Goal: Task Accomplishment & Management: Complete application form

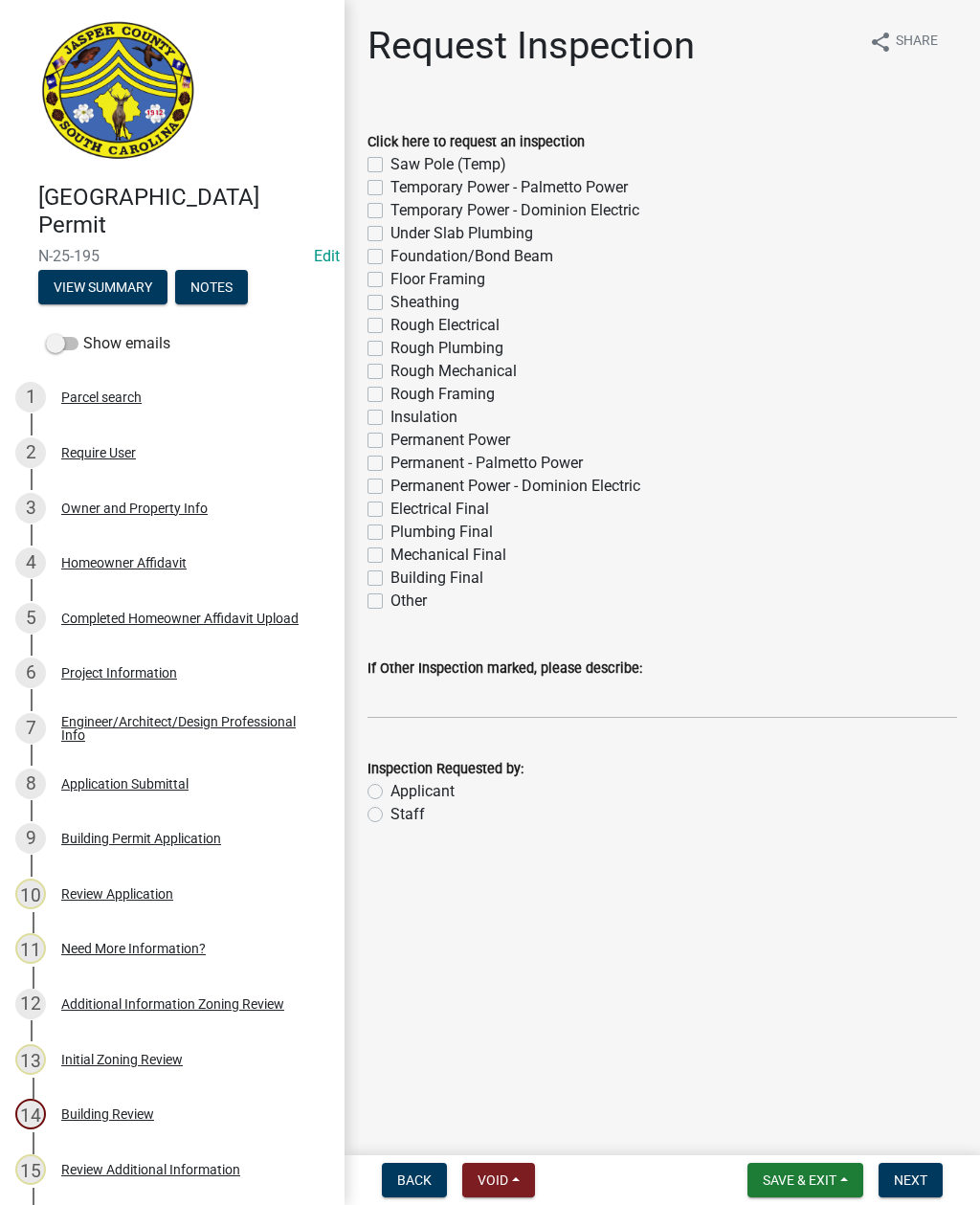
click at [390, 297] on label "Sheathing" at bounding box center [424, 302] width 69 height 23
click at [390, 297] on input "Sheathing" at bounding box center [396, 297] width 13 height 13
checkbox input "true"
checkbox input "false"
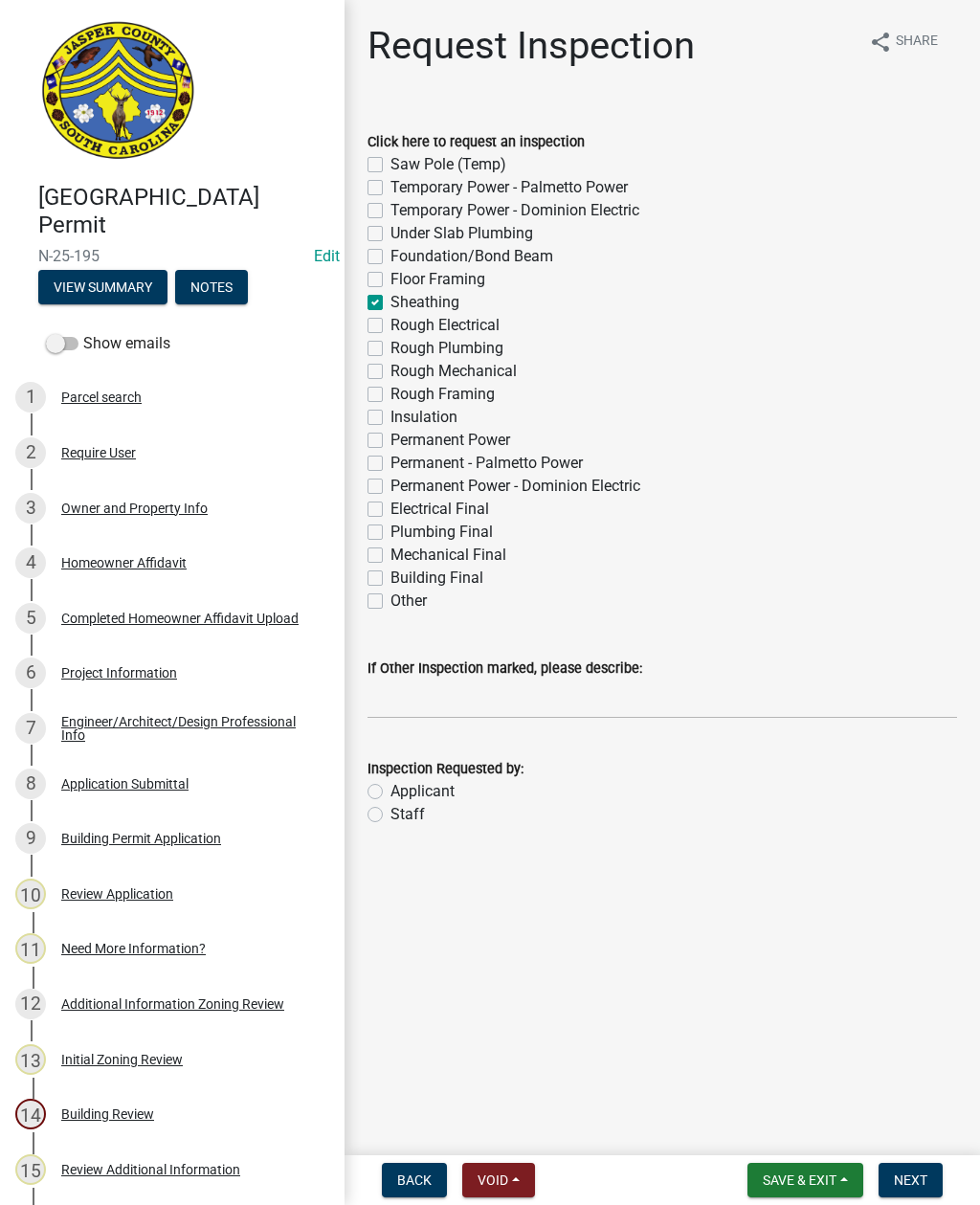
checkbox input "false"
checkbox input "true"
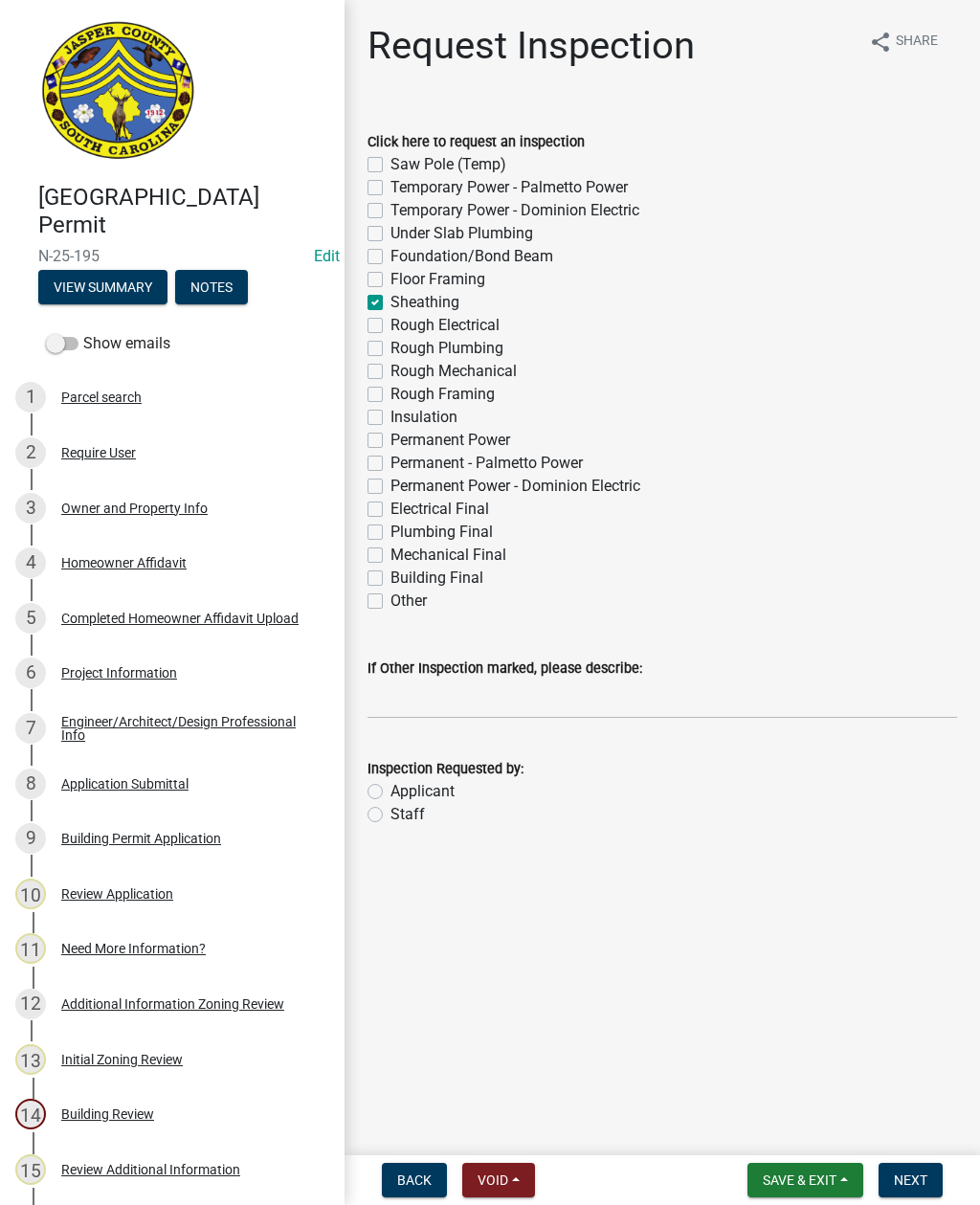
checkbox input "false"
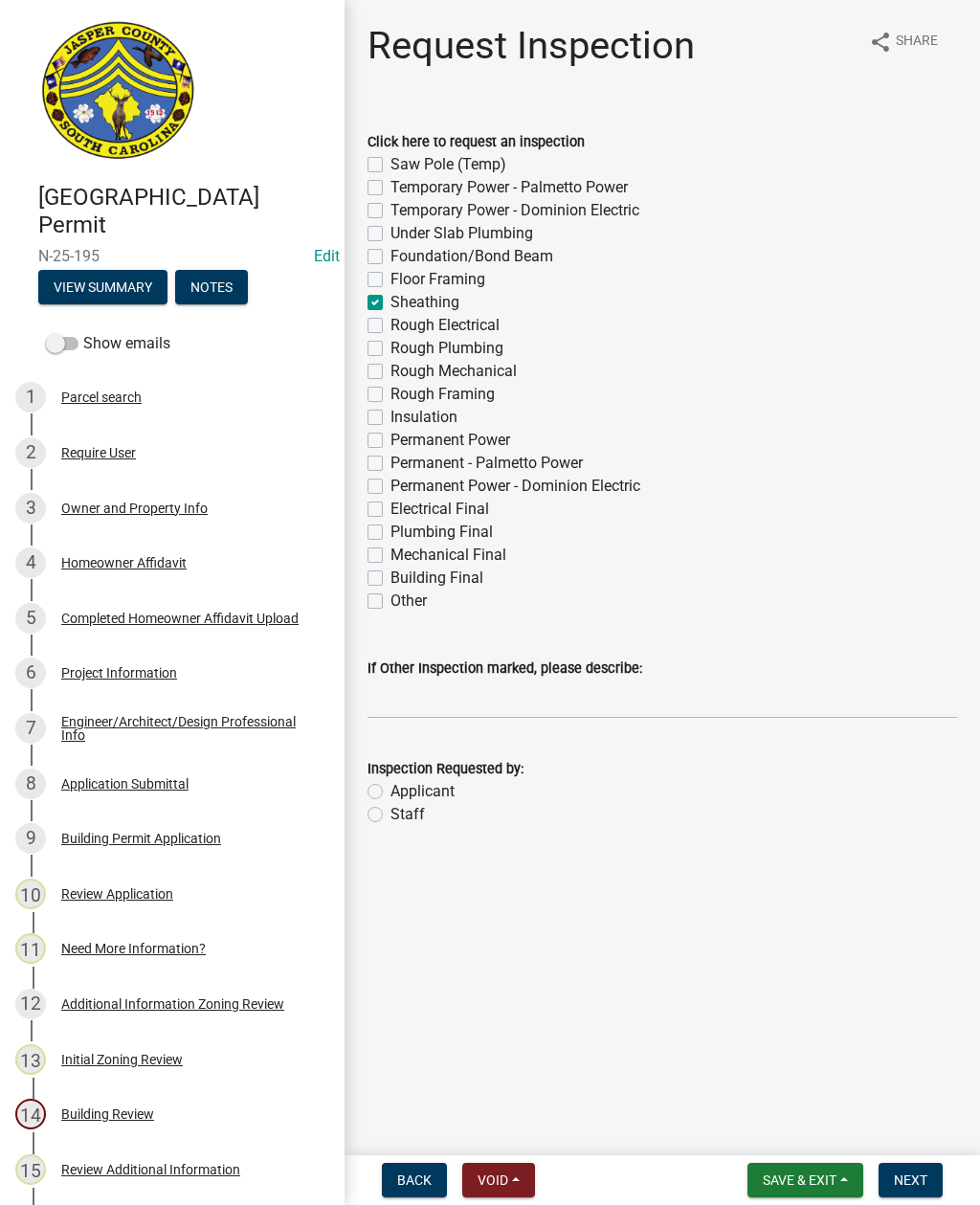
checkbox input "false"
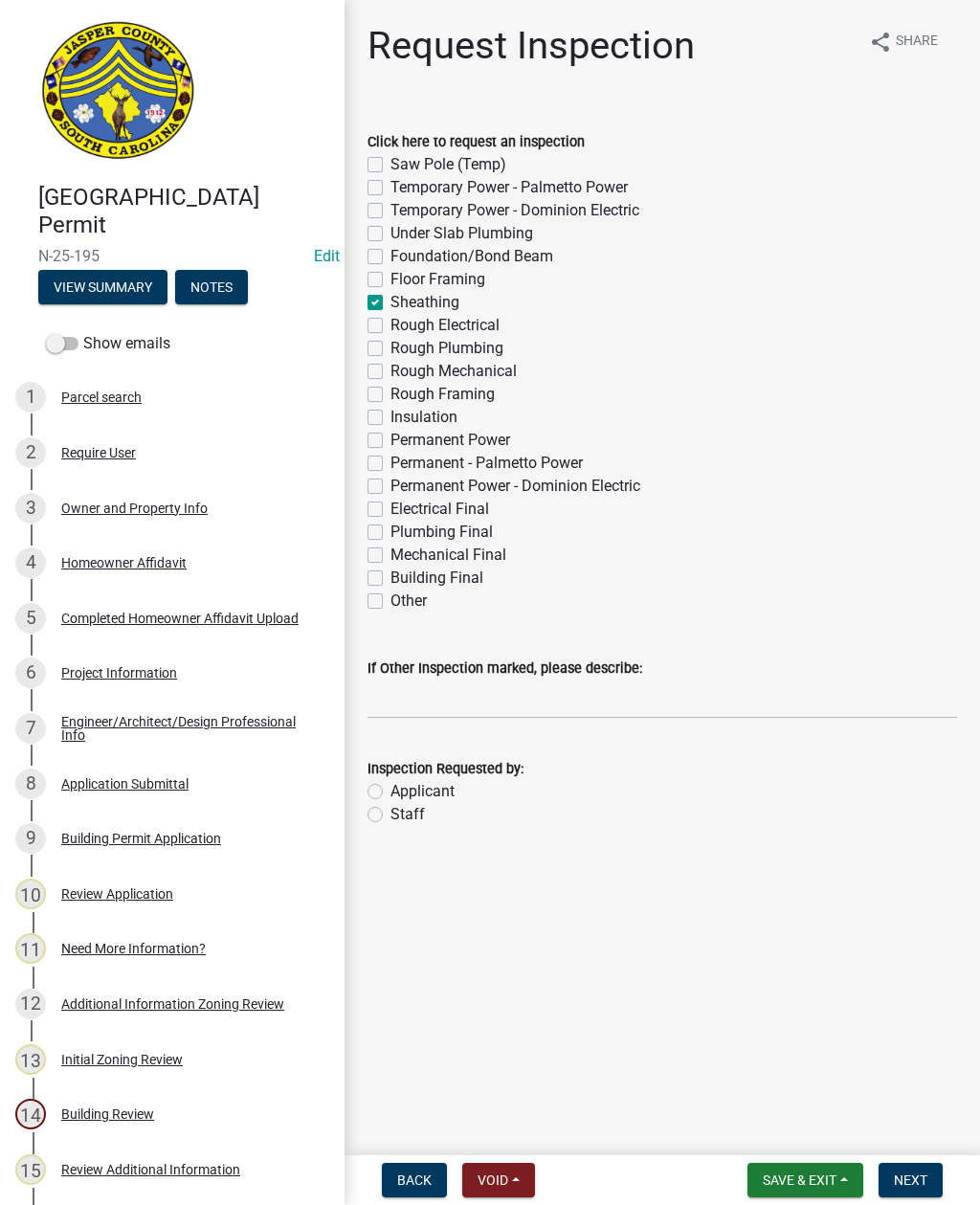
checkbox input "false"
click at [390, 595] on label "Other" at bounding box center [408, 601] width 37 height 23
click at [390, 595] on input "Other" at bounding box center [396, 596] width 13 height 13
checkbox input "true"
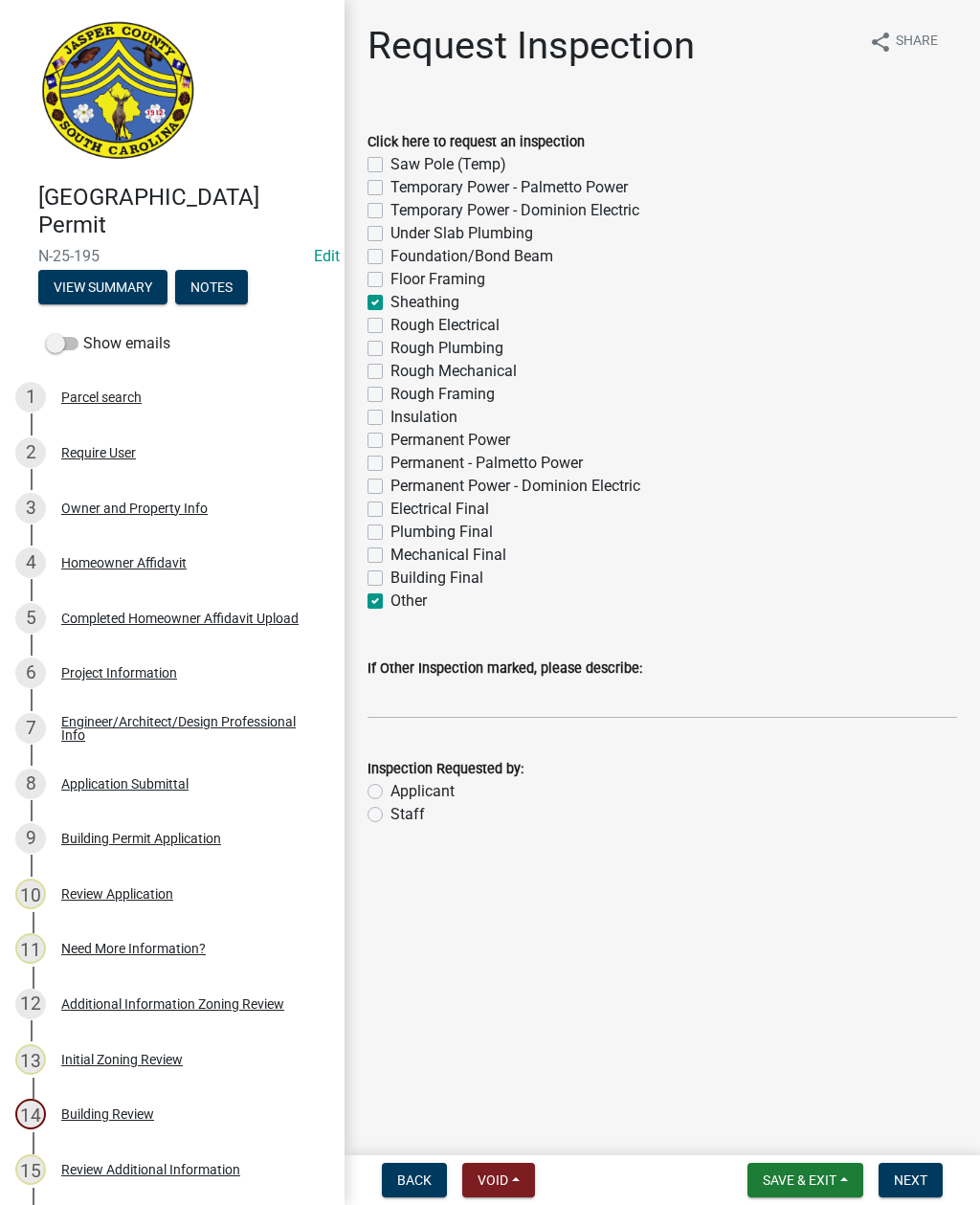
checkbox input "false"
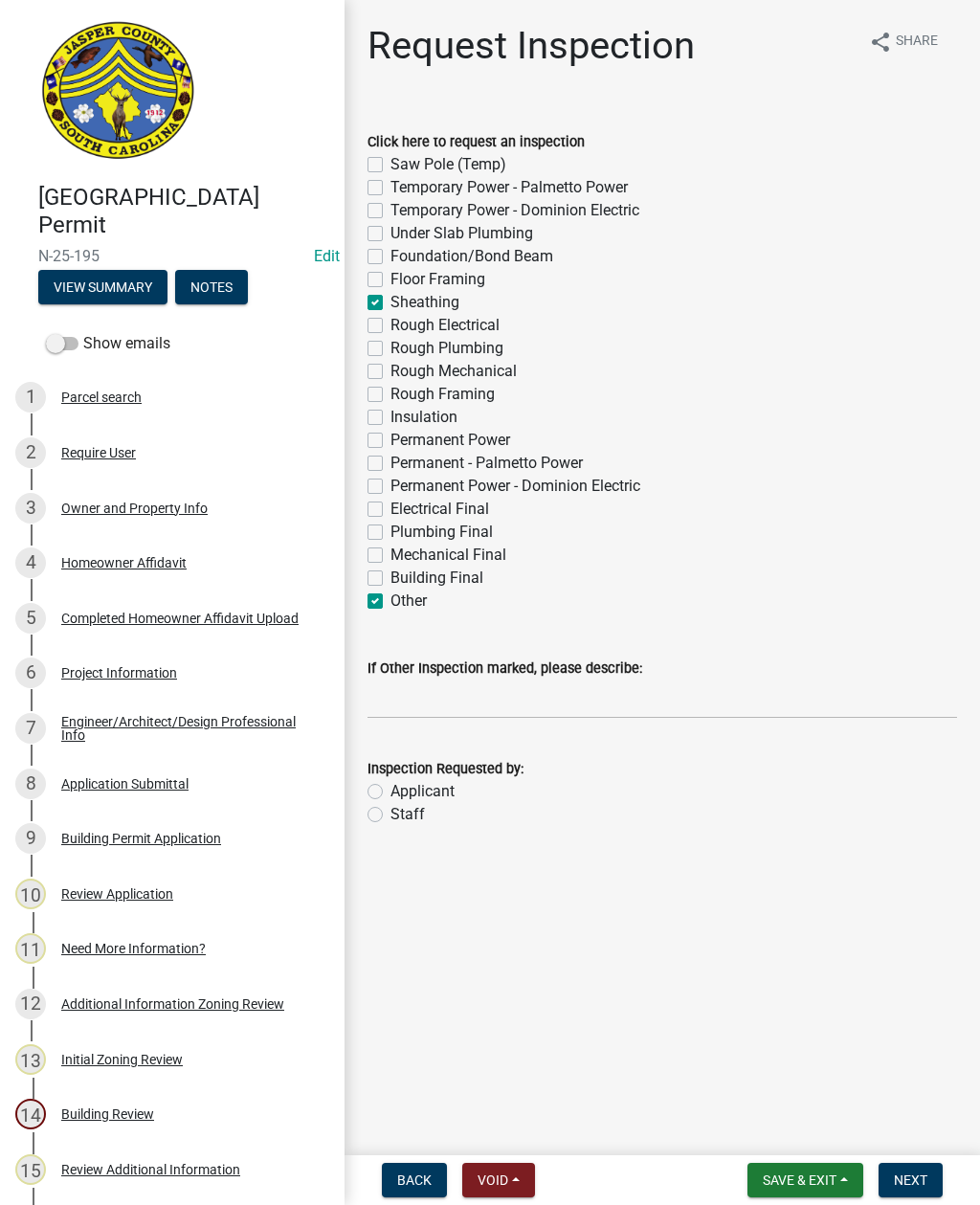
checkbox input "false"
checkbox input "true"
checkbox input "false"
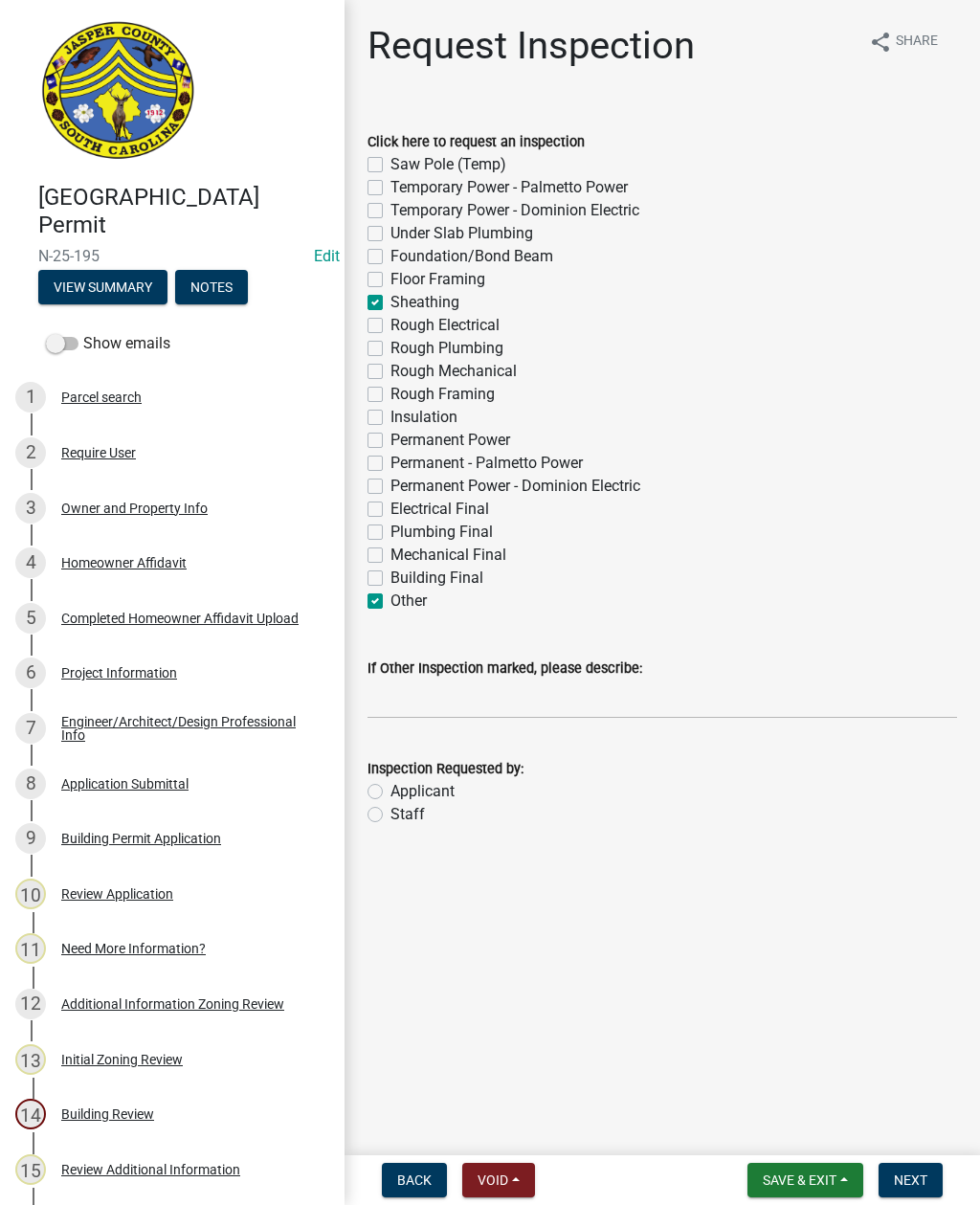
checkbox input "false"
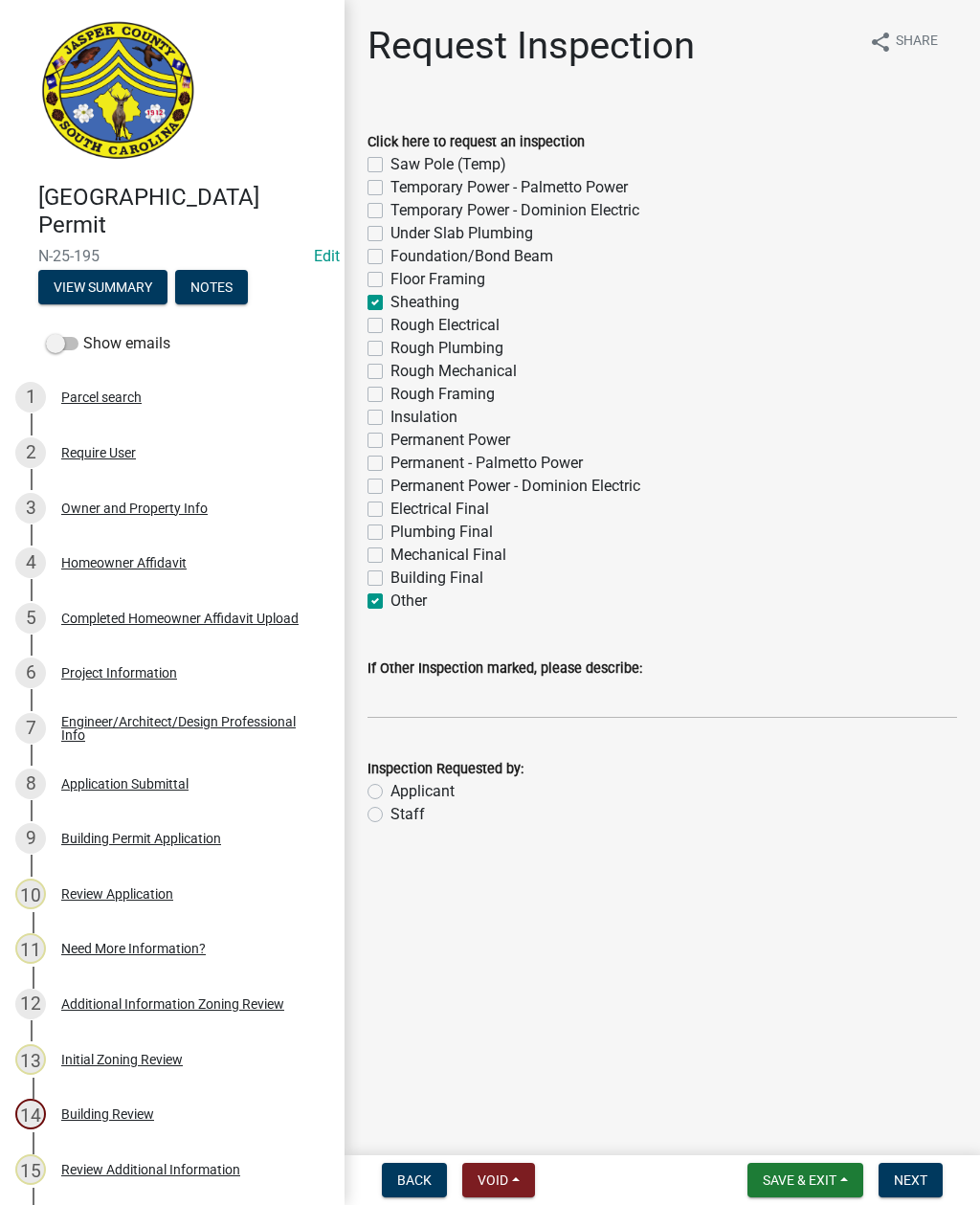
checkbox input "false"
checkbox input "true"
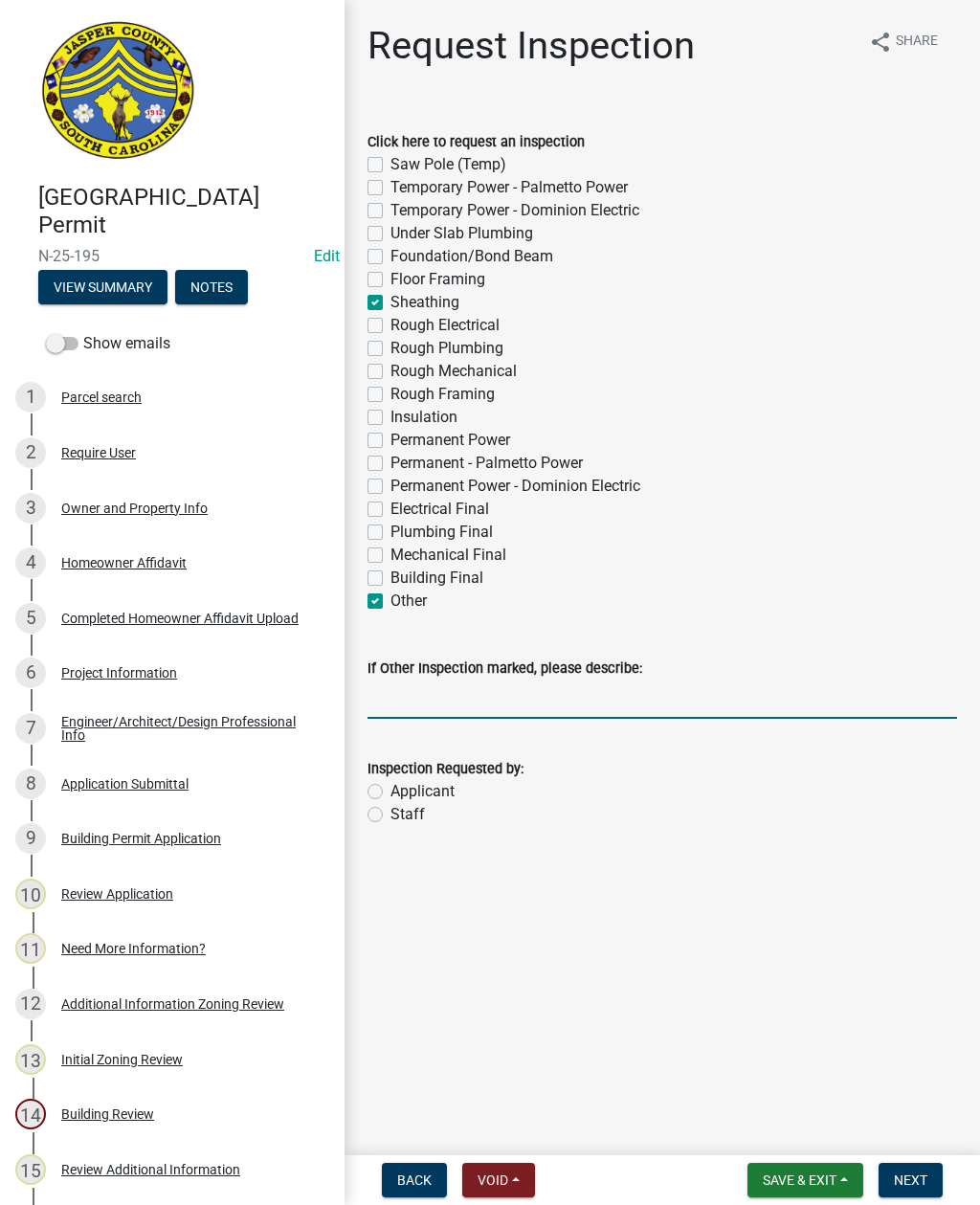
click at [461, 704] on input "If Other Inspection marked, please describe:" at bounding box center [662, 699] width 590 height 40
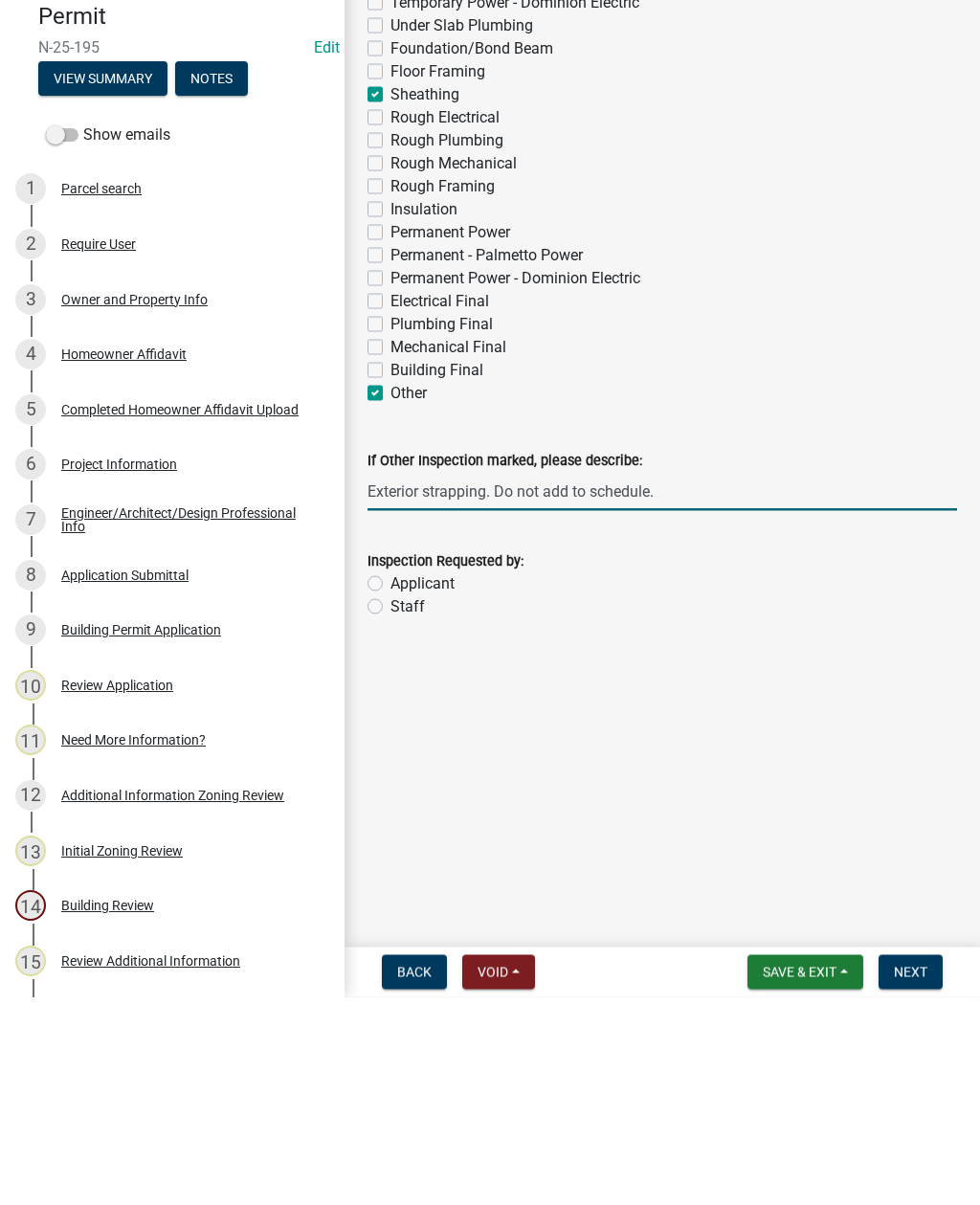
type input "Exterior strapping. Do not add to schedule."
click at [390, 804] on label "Staff" at bounding box center [407, 815] width 35 height 23
click at [390, 804] on input "Staff" at bounding box center [396, 810] width 13 height 13
radio input "true"
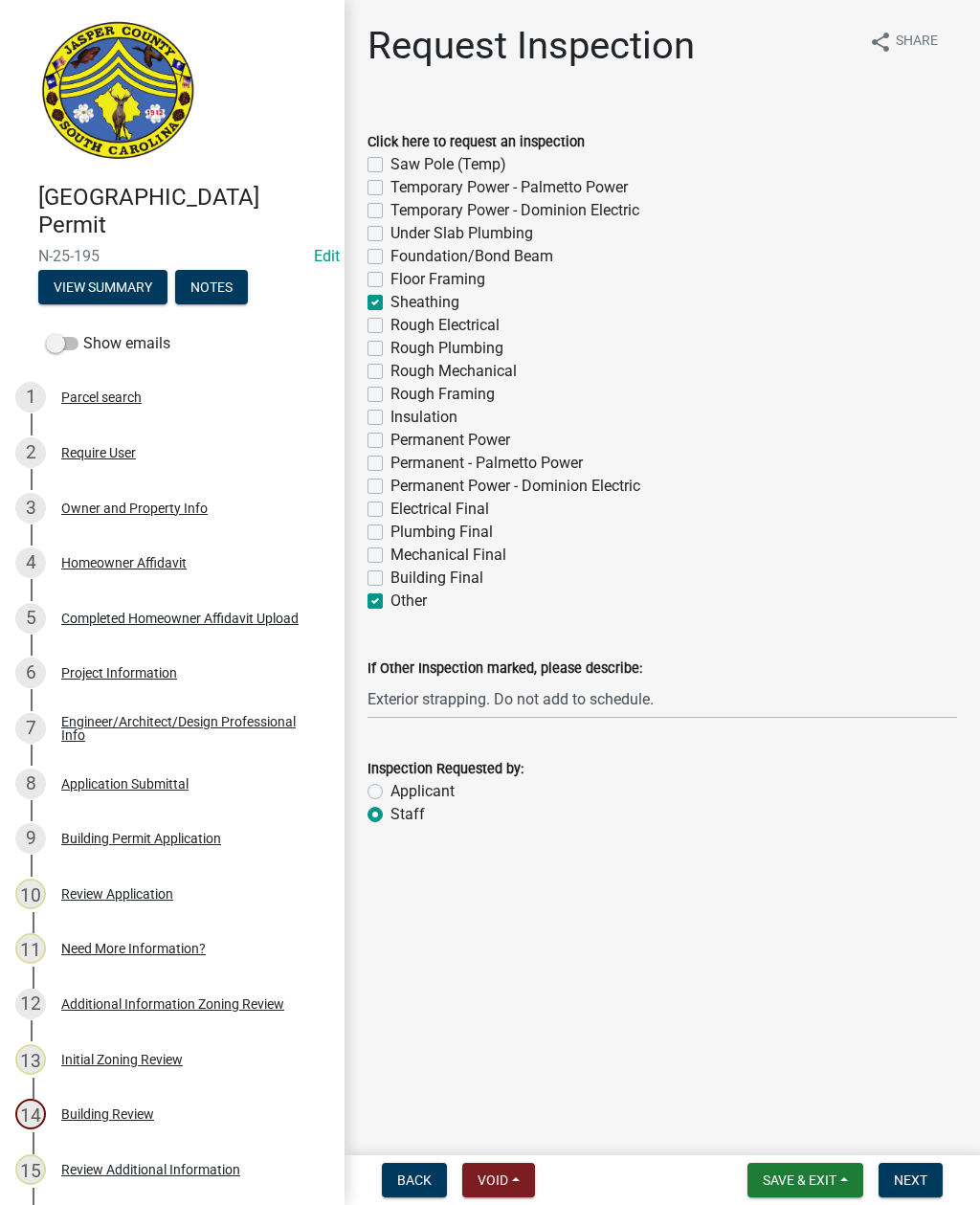
click at [907, 1178] on span "Next" at bounding box center [910, 1180] width 34 height 15
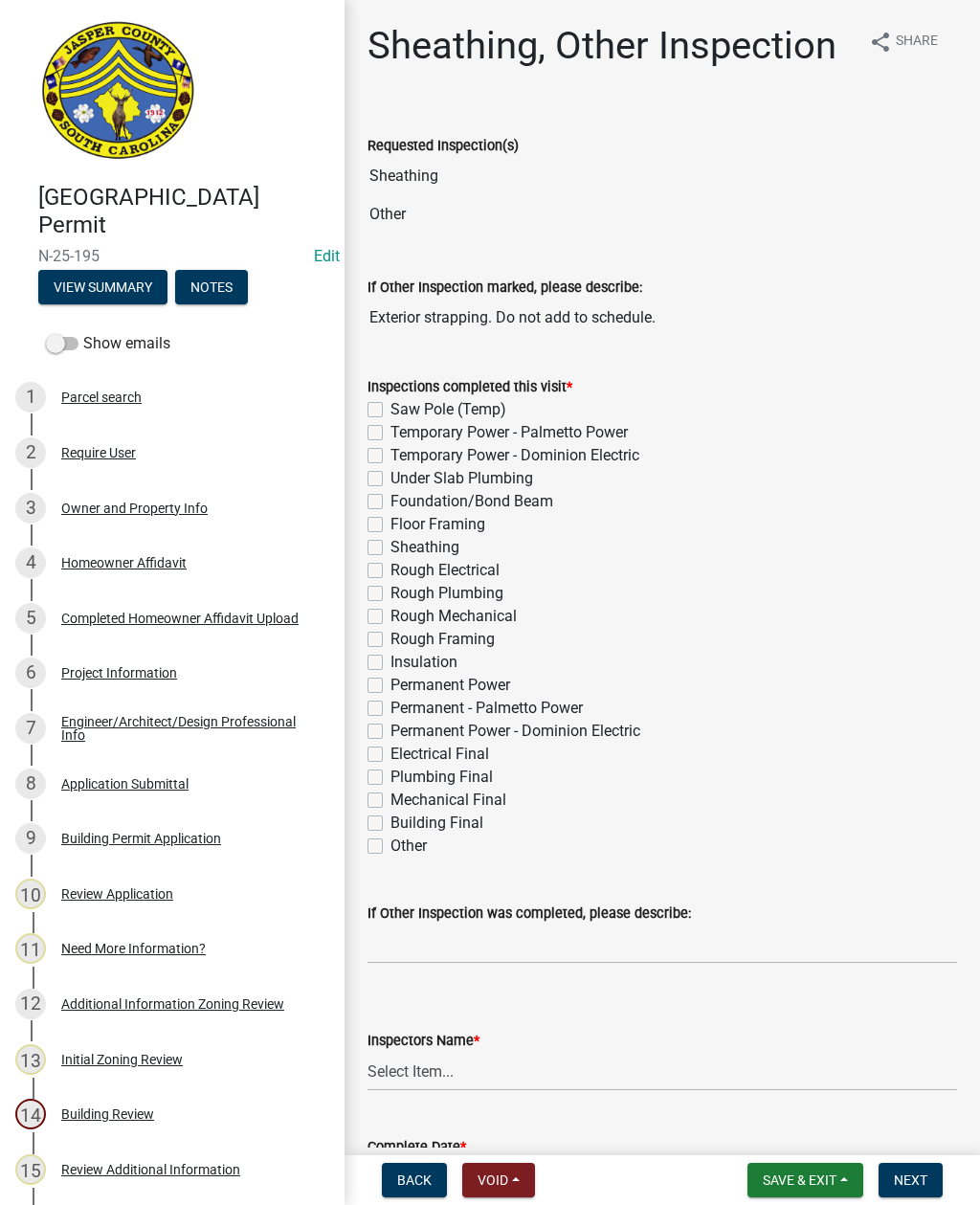
click at [390, 844] on label "Other" at bounding box center [408, 845] width 37 height 23
click at [390, 844] on input "Other" at bounding box center [396, 840] width 13 height 13
checkbox input "true"
checkbox input "false"
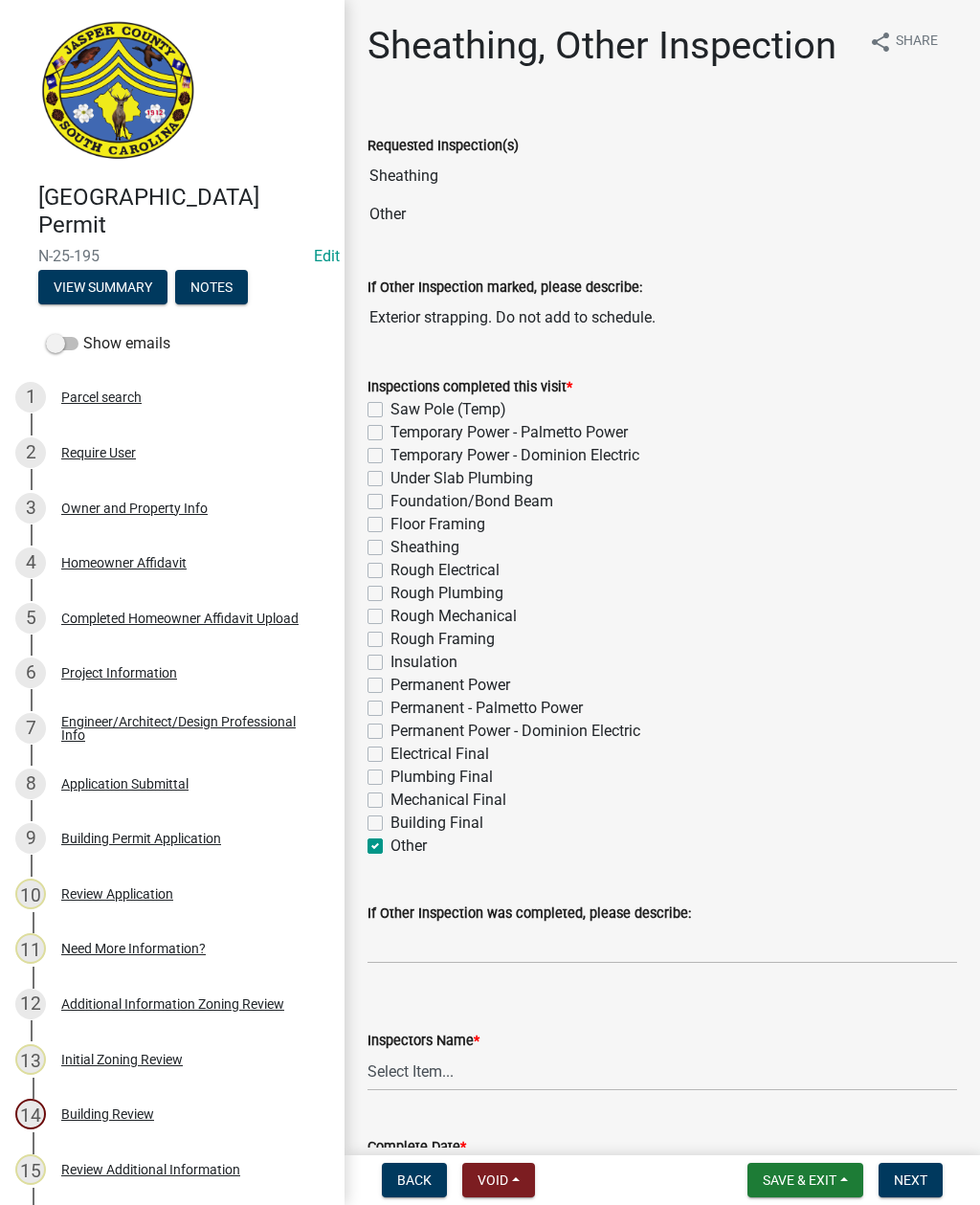
checkbox input "false"
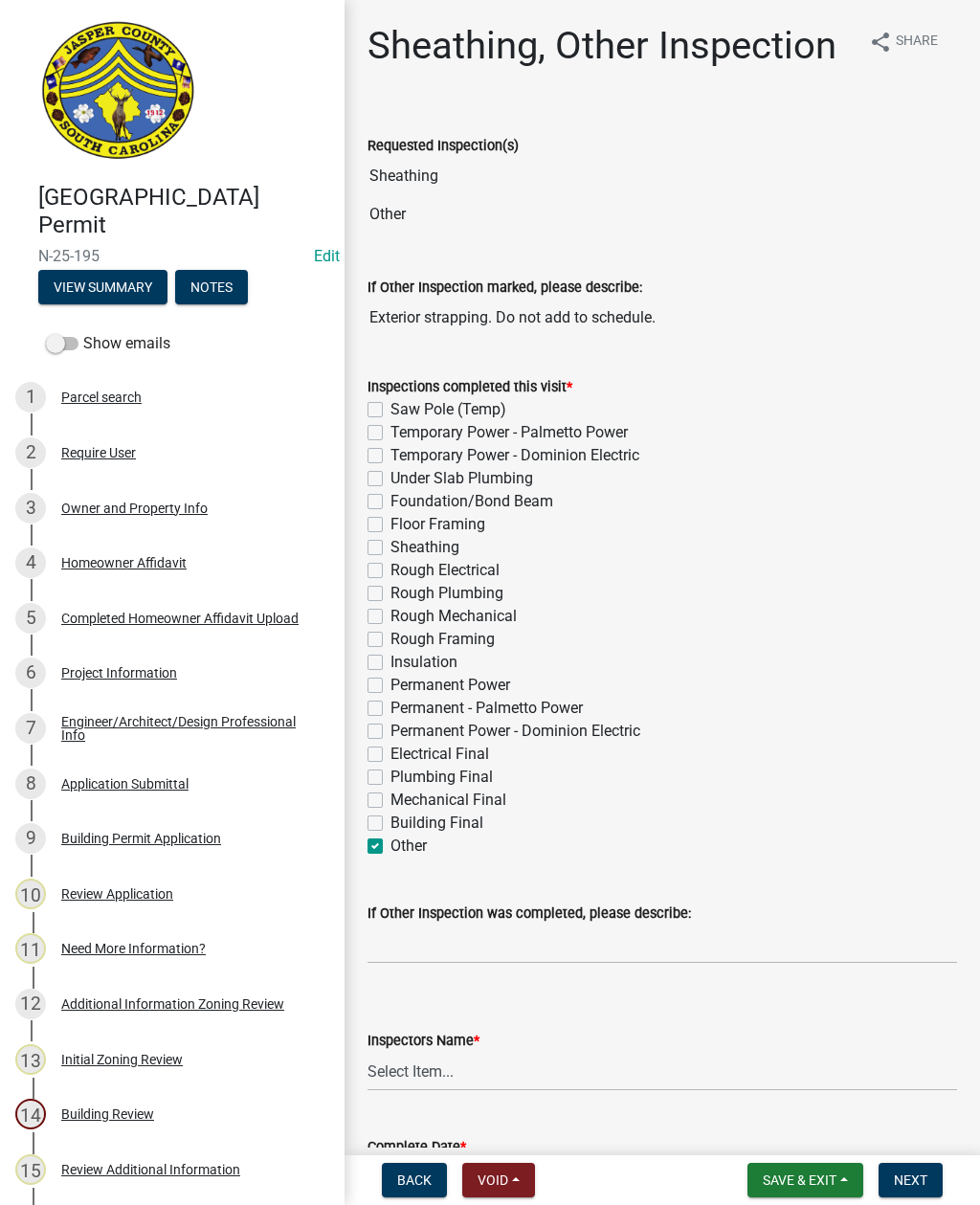
checkbox input "false"
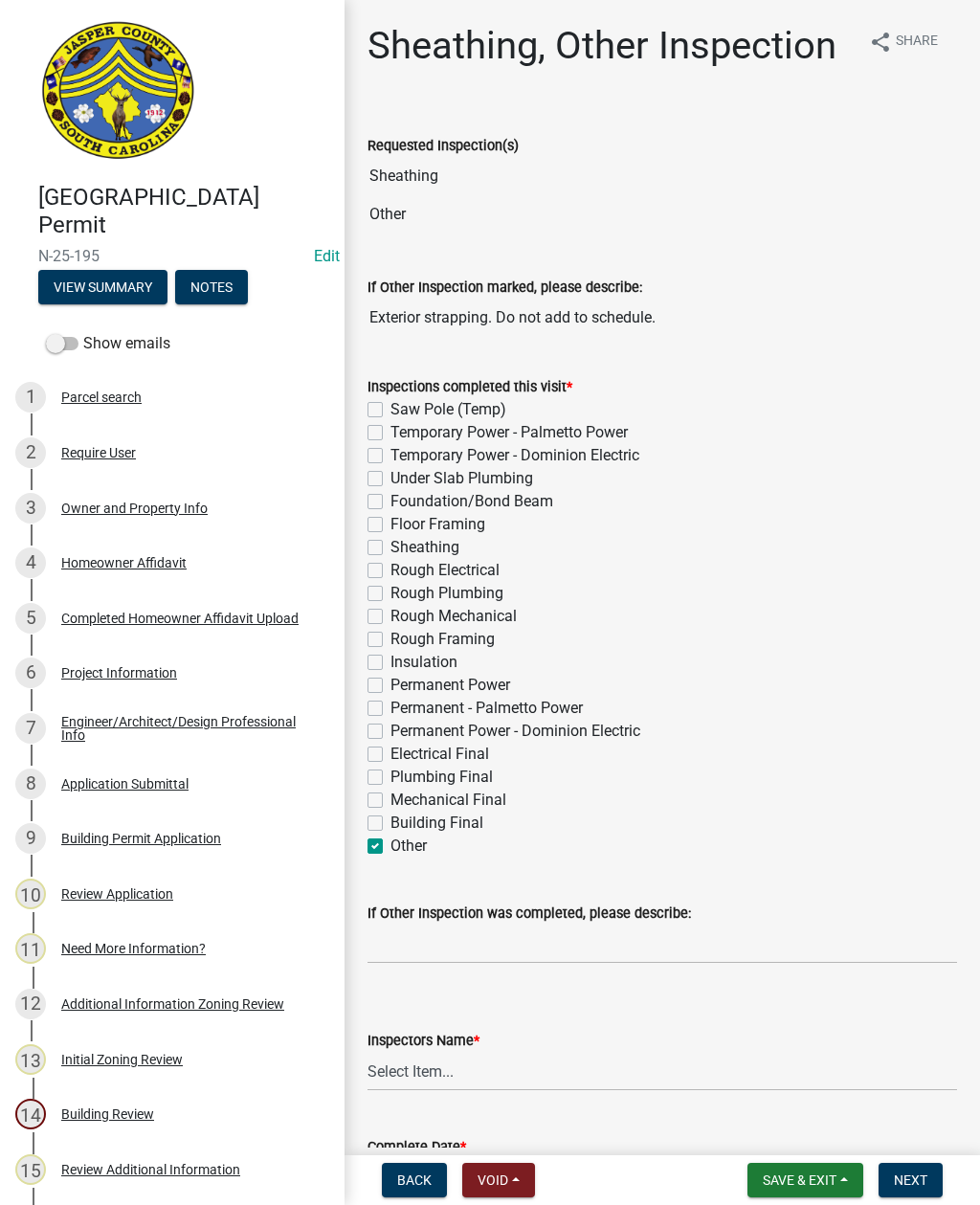
checkbox input "false"
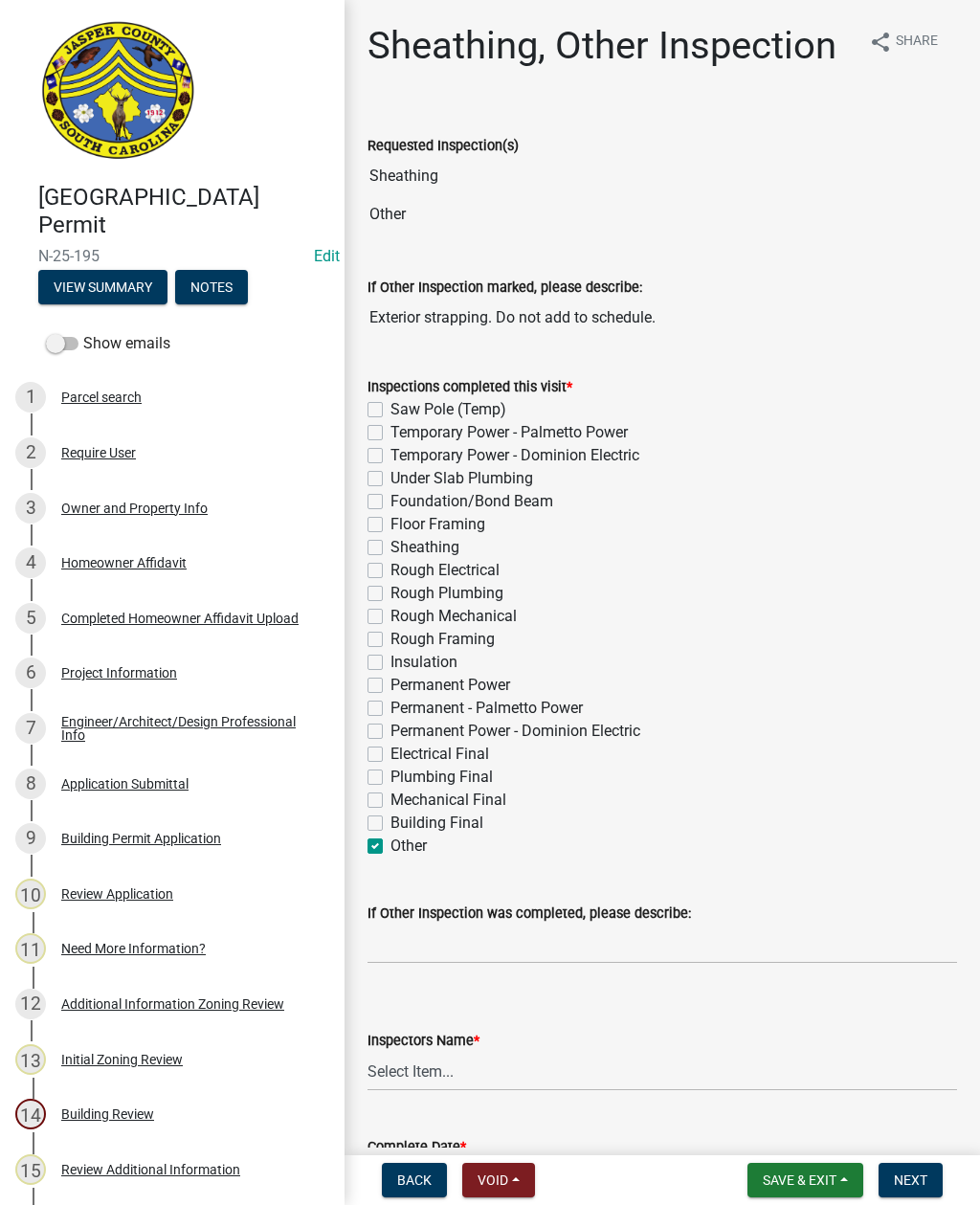
checkbox input "false"
checkbox input "true"
click at [390, 548] on label "Sheathing" at bounding box center [424, 547] width 69 height 23
click at [390, 548] on input "Sheathing" at bounding box center [396, 542] width 13 height 13
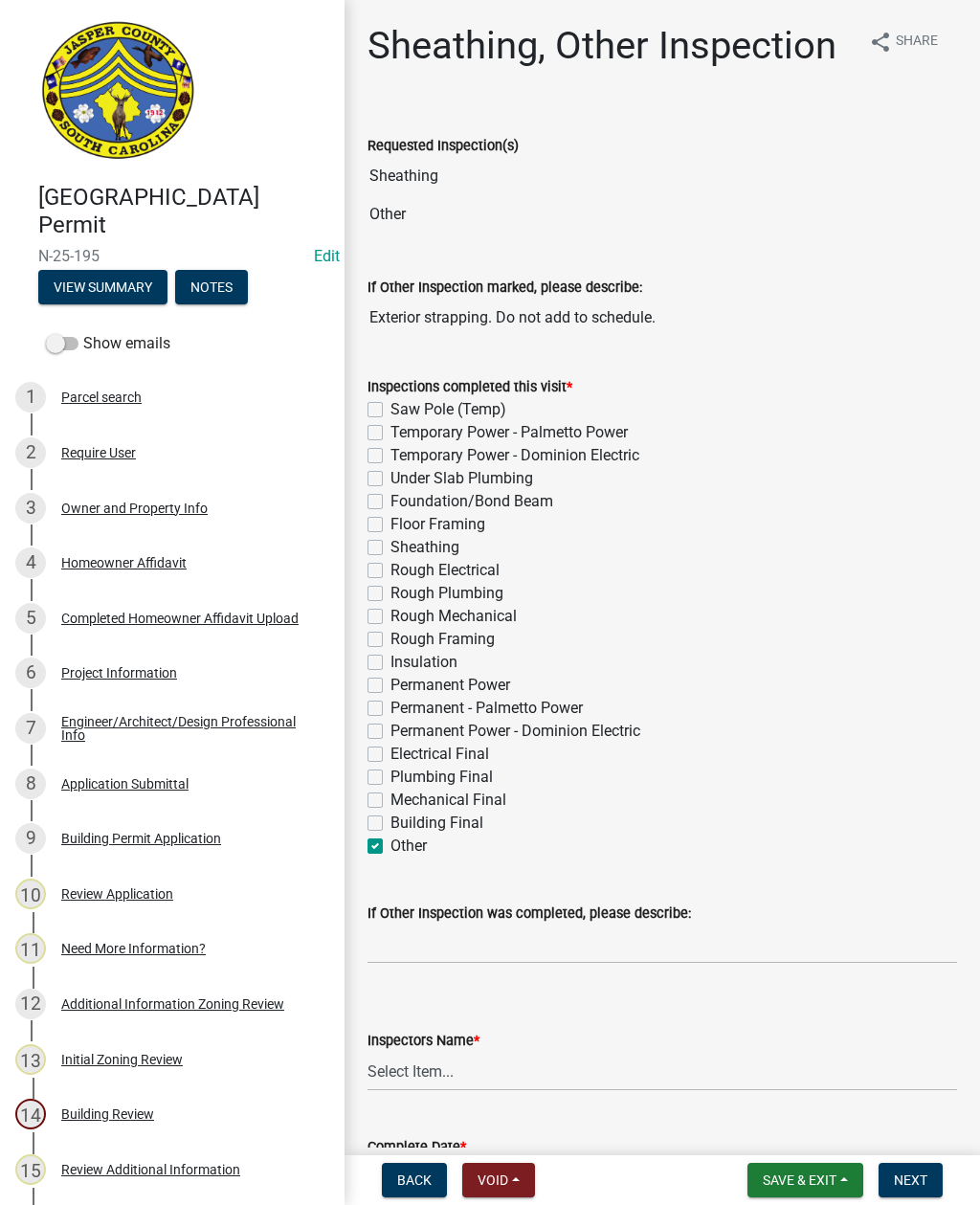
checkbox input "true"
checkbox input "false"
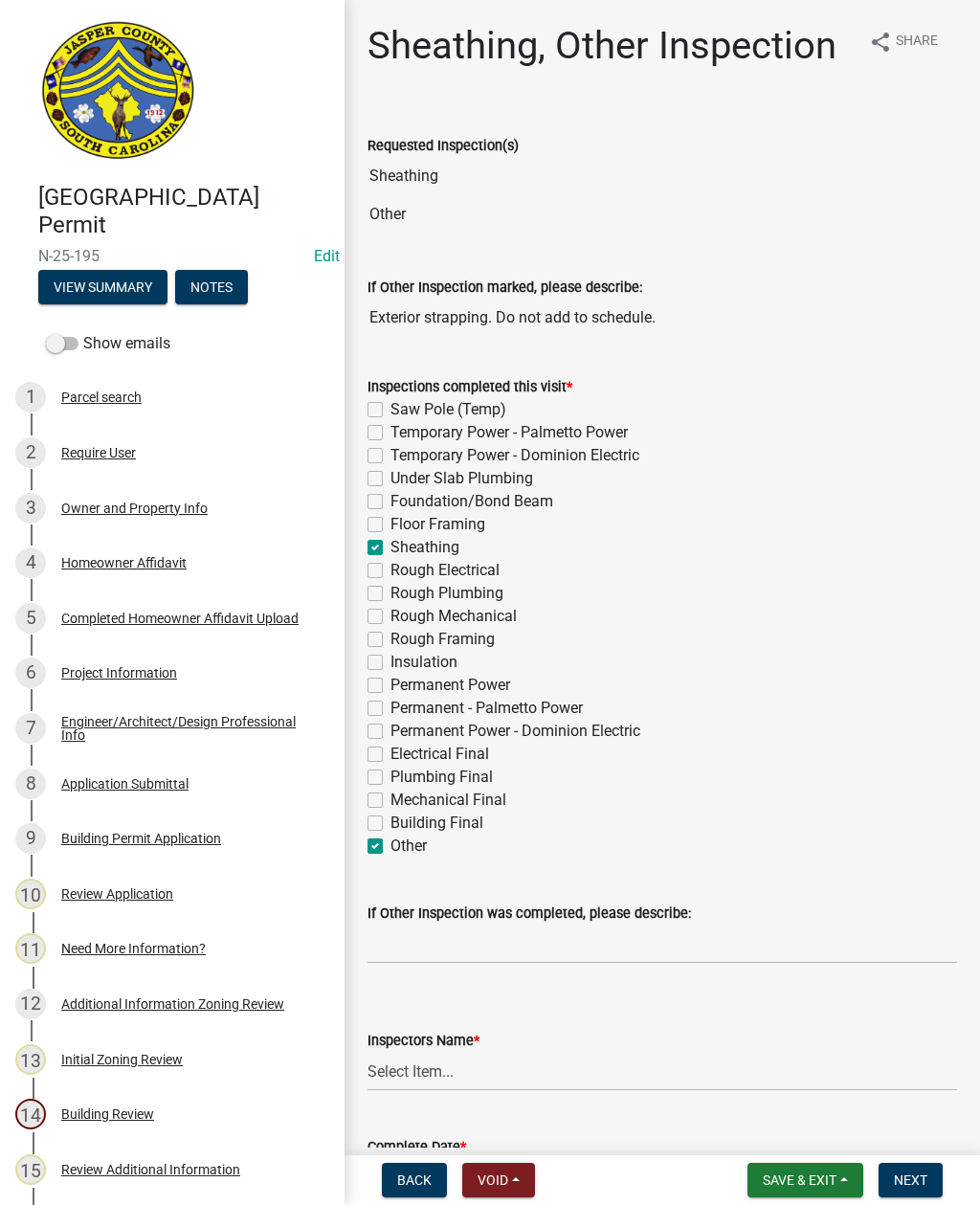
checkbox input "false"
checkbox input "true"
checkbox input "false"
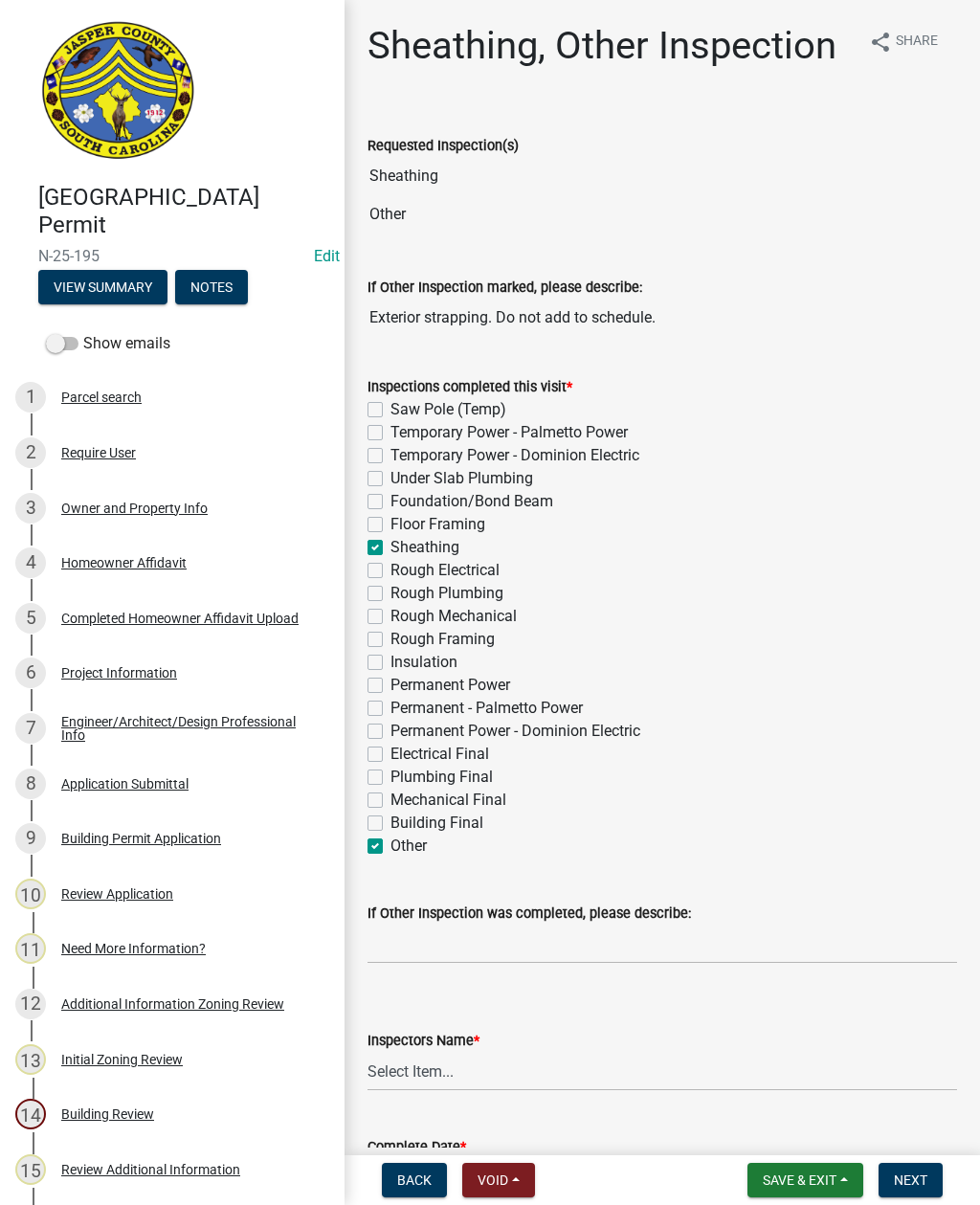
checkbox input "false"
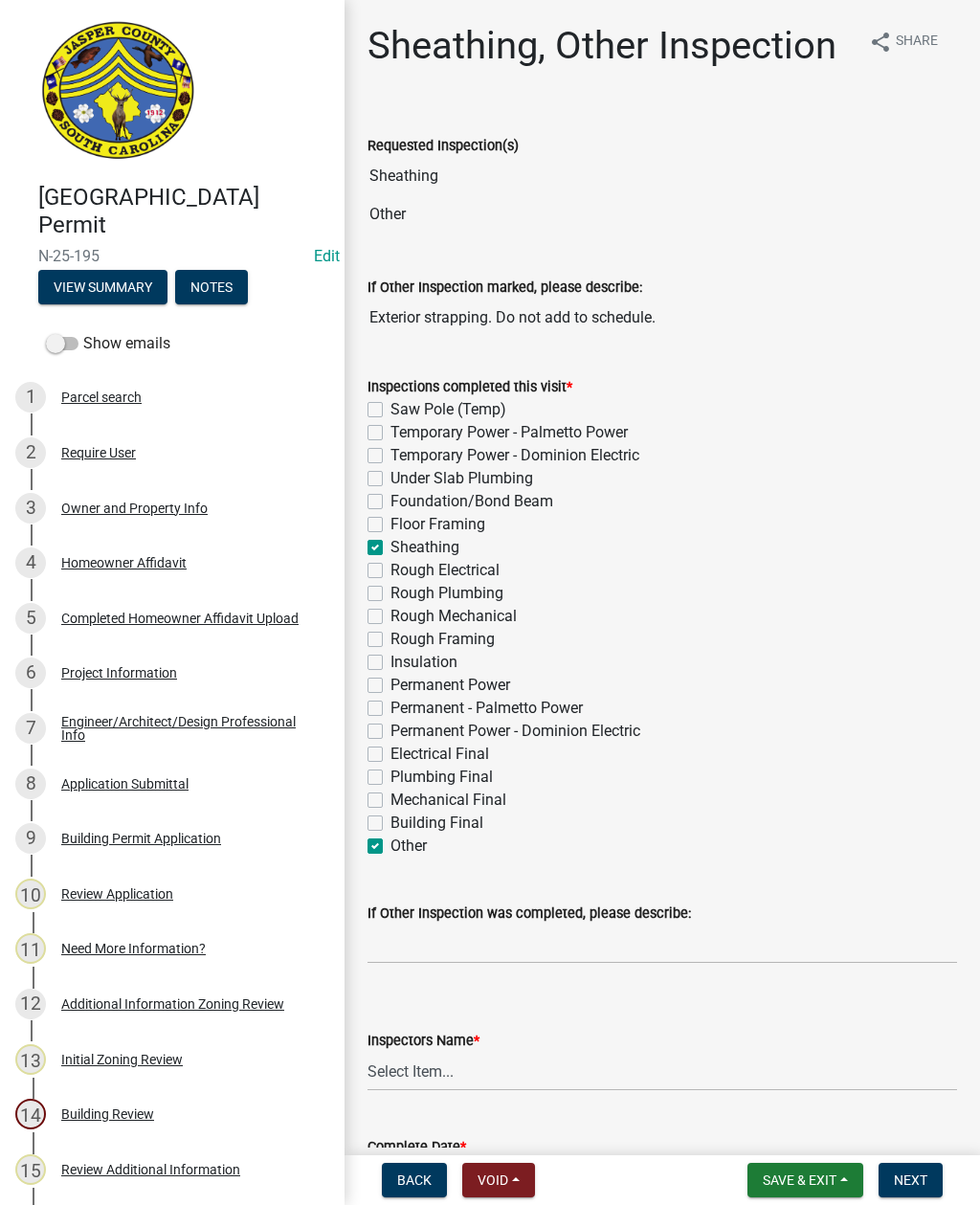
checkbox input "false"
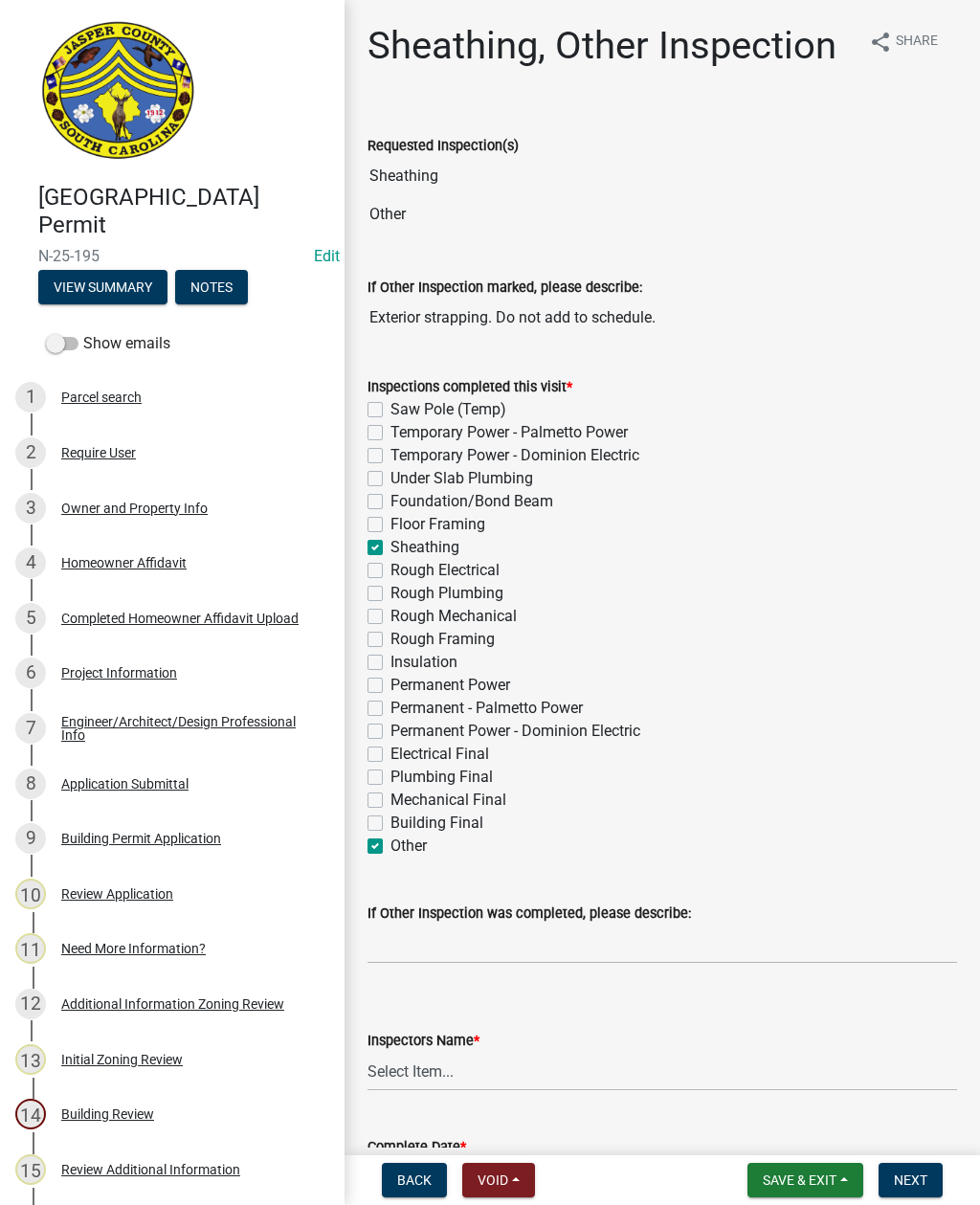
checkbox input "true"
click at [433, 933] on input "If Other Inspection was completed, please describe:" at bounding box center [662, 945] width 590 height 40
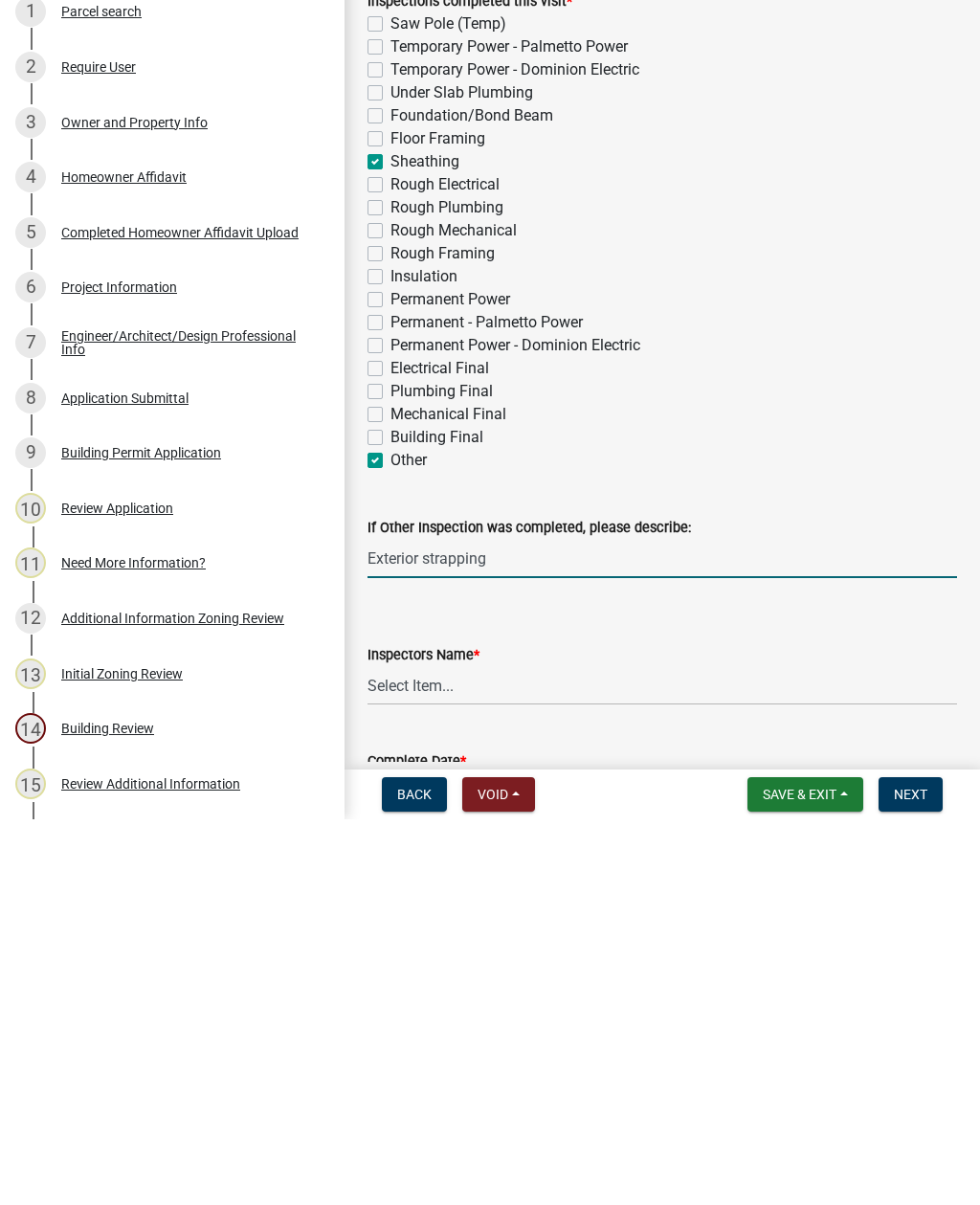
type input "Exterior strapping"
click at [448, 1052] on select "Select Item... jcorwin@jaspercounty.gov (John Corwin ) rcampbell (Ryan Campbell)" at bounding box center [662, 1072] width 590 height 40
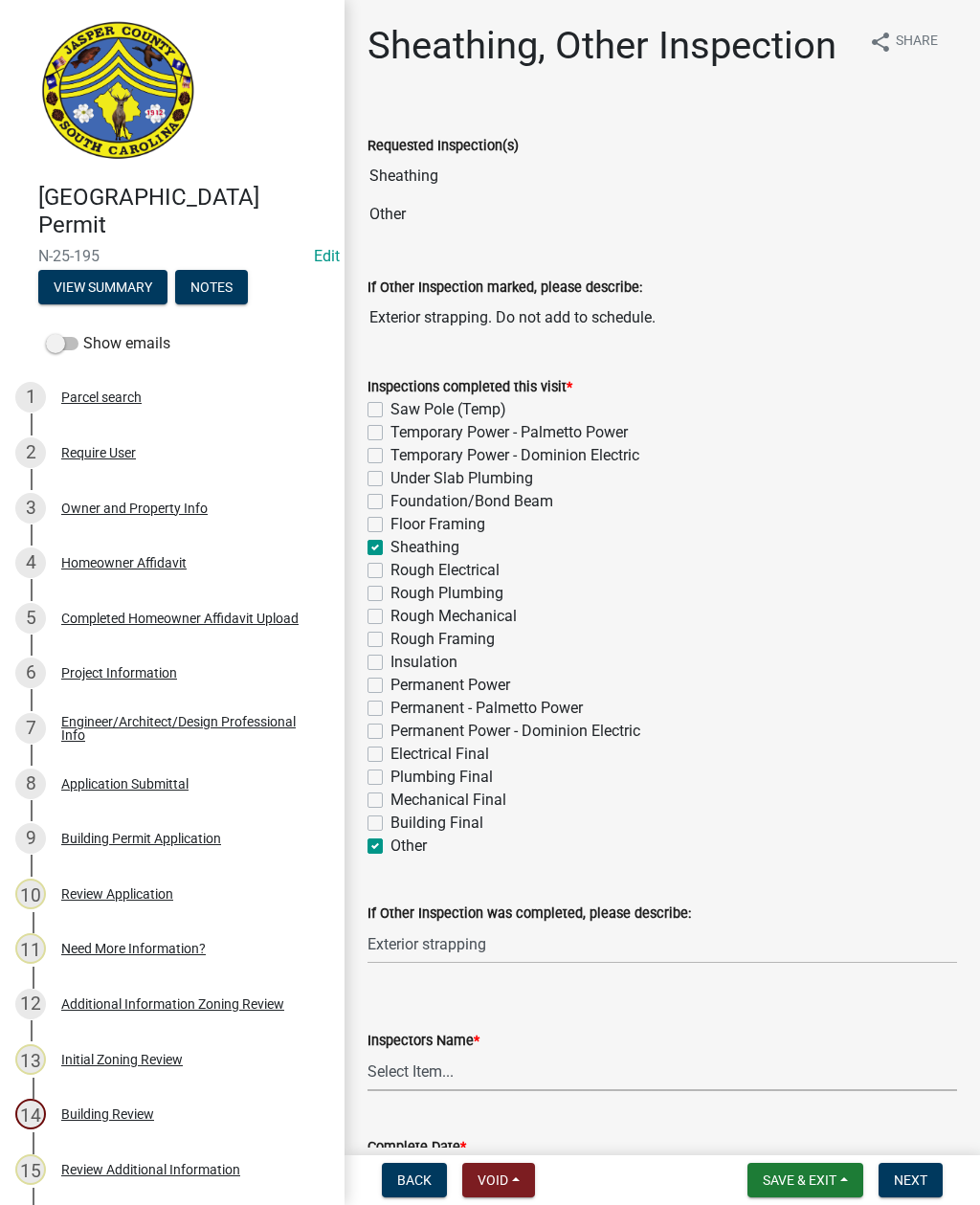
select select "2d9ba1e5-2fdd-4b15-98d0-073dcbeb5880"
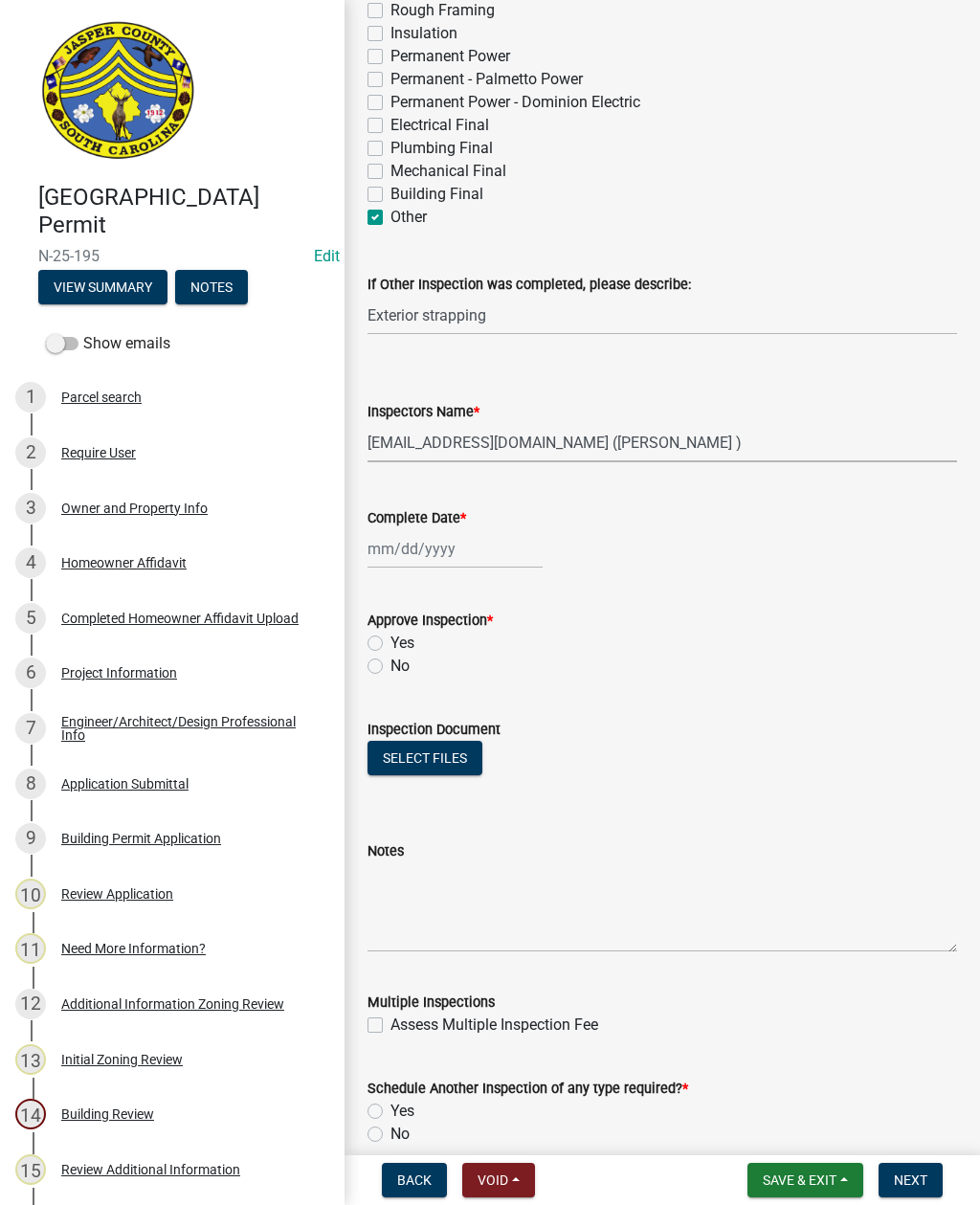
scroll to position [630, 0]
click at [435, 546] on div at bounding box center [455, 548] width 175 height 40
select select "8"
select select "2025"
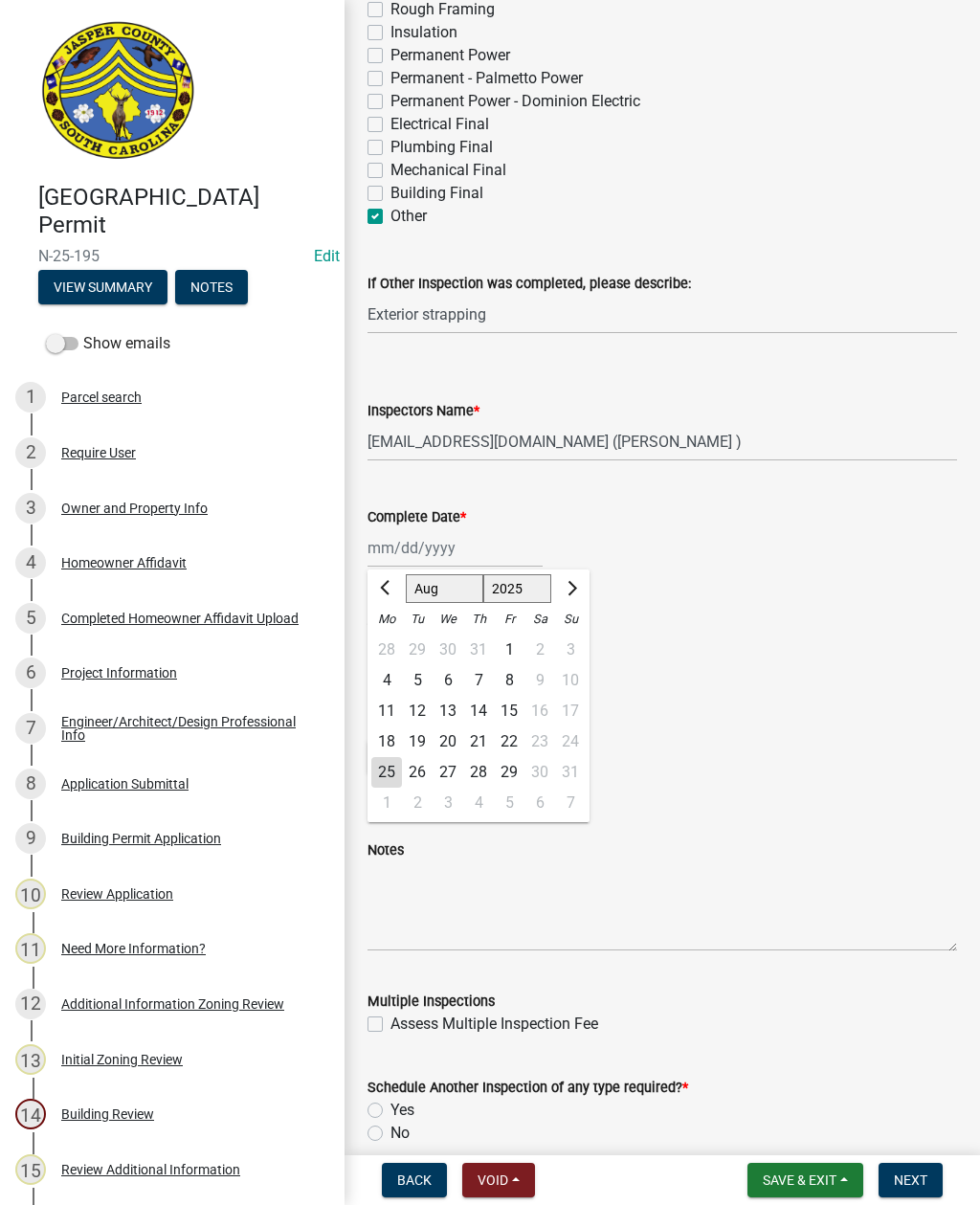
click at [378, 780] on div "25" at bounding box center [386, 772] width 31 height 31
type input "08/25/2025"
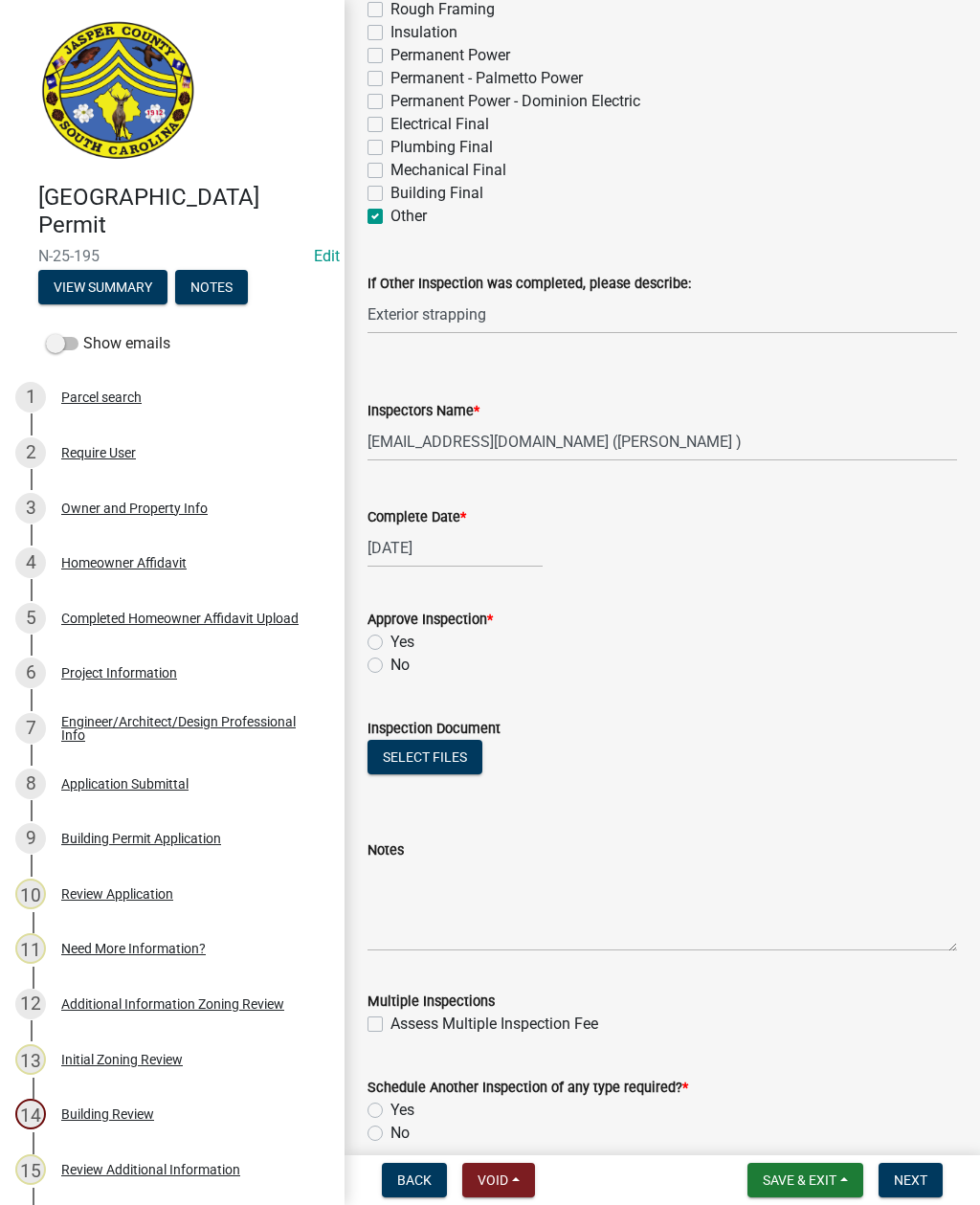
click at [390, 638] on label "Yes" at bounding box center [402, 642] width 24 height 23
click at [390, 638] on input "Yes" at bounding box center [396, 637] width 13 height 13
radio input "true"
click at [390, 1105] on label "Yes" at bounding box center [402, 1110] width 24 height 23
click at [390, 1105] on input "Yes" at bounding box center [396, 1105] width 13 height 13
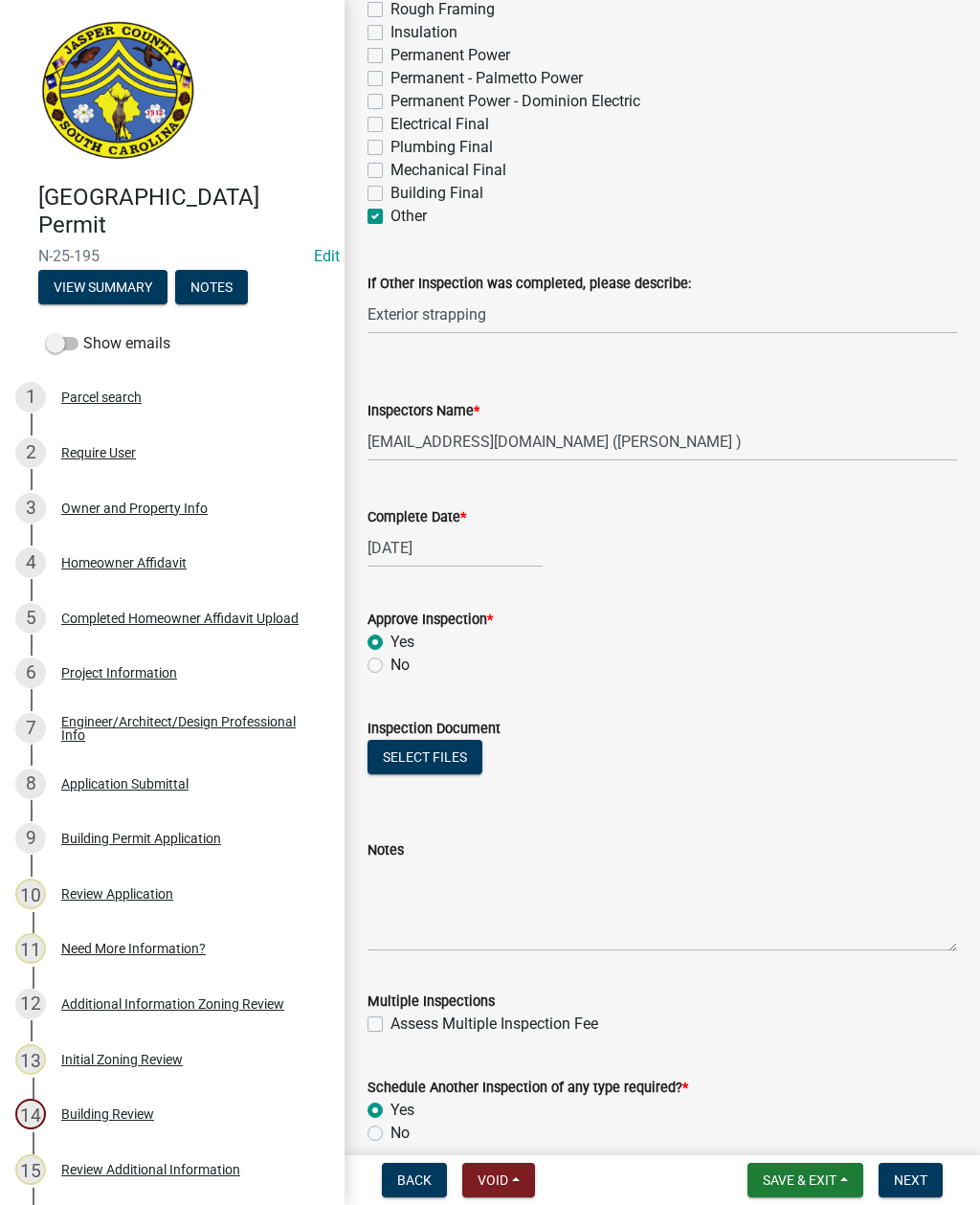
radio input "true"
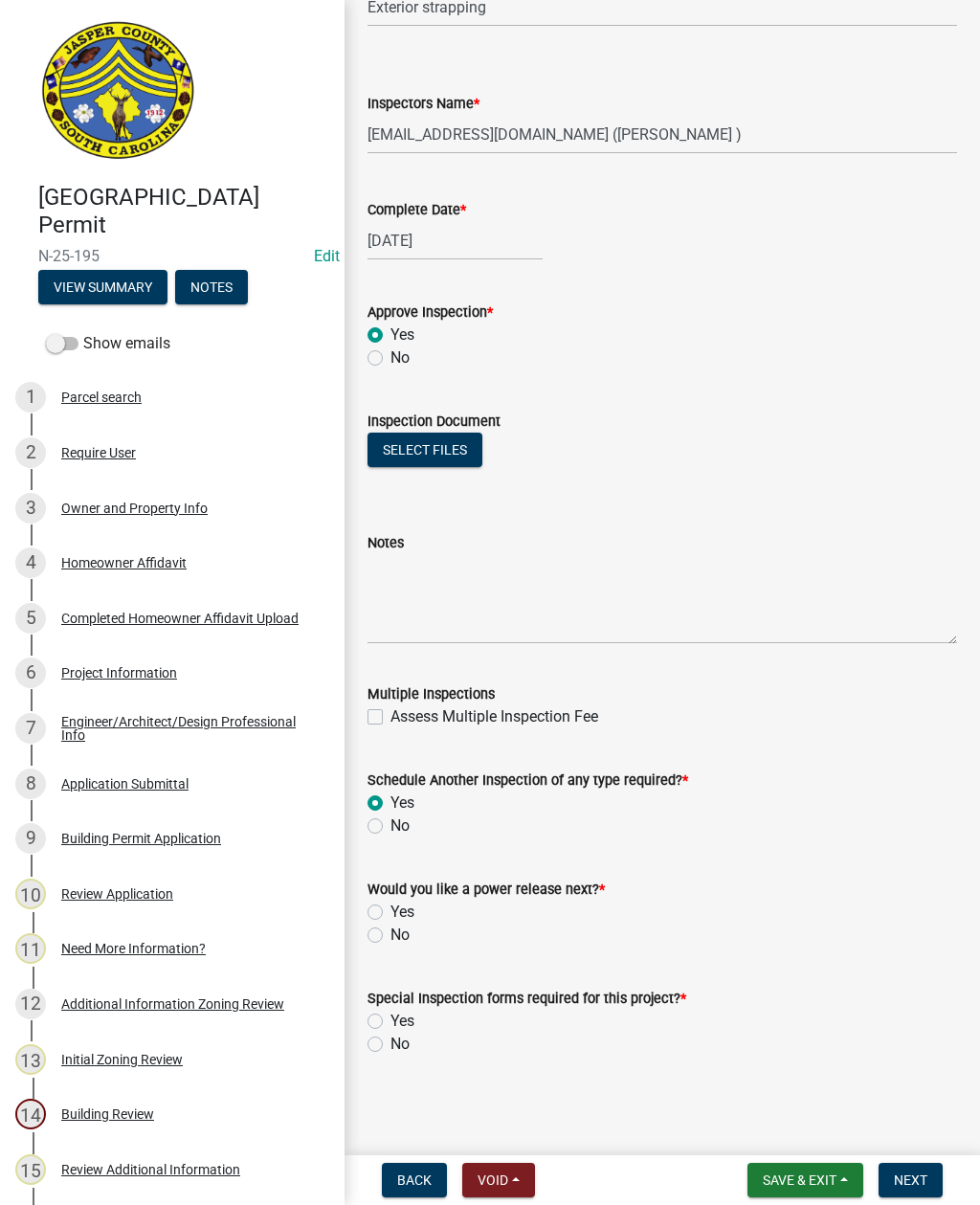
scroll to position [938, 0]
click at [390, 918] on label "Yes" at bounding box center [402, 912] width 24 height 23
click at [390, 913] on input "Yes" at bounding box center [396, 907] width 13 height 13
radio input "true"
click at [390, 935] on label "No" at bounding box center [399, 935] width 19 height 23
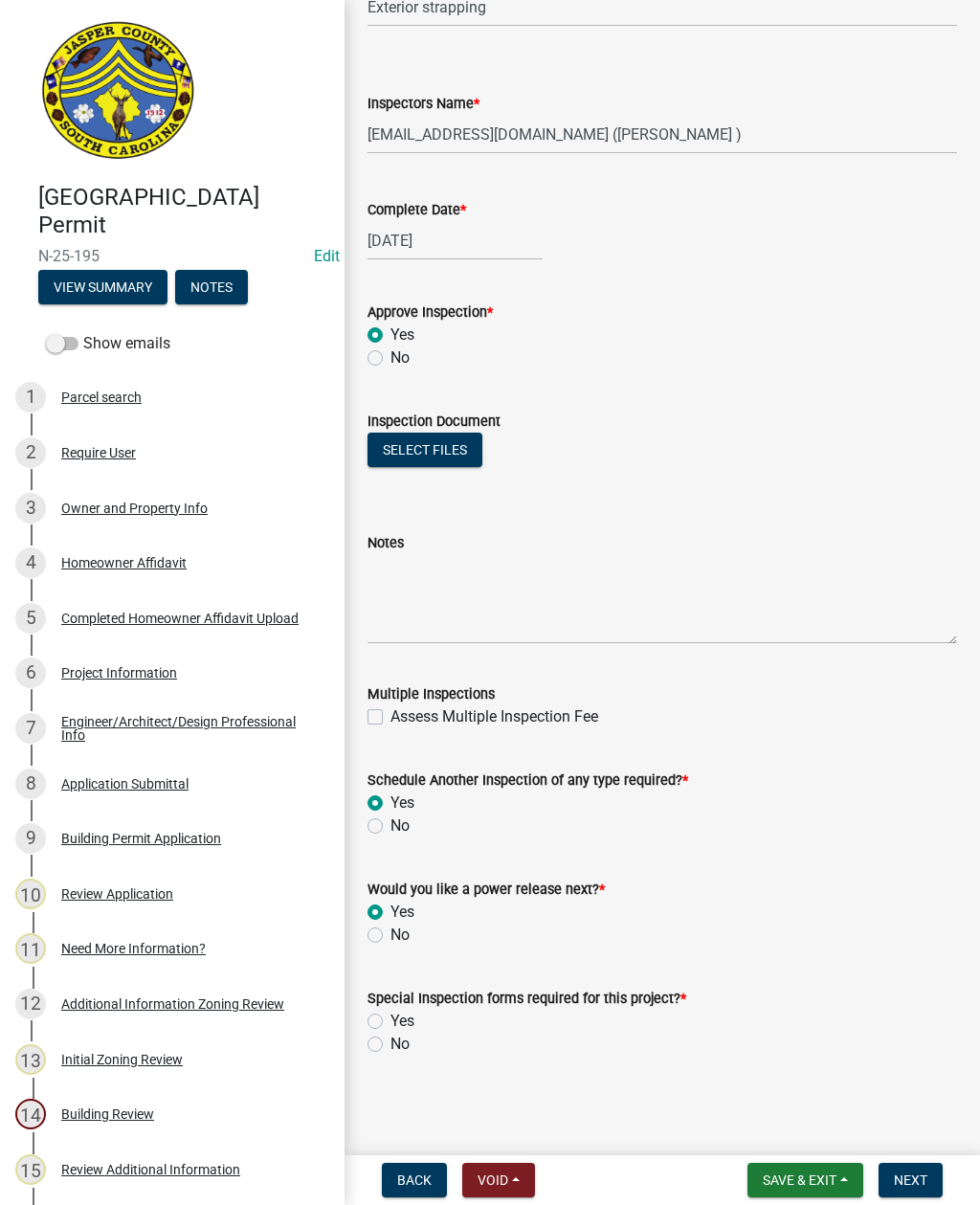
click at [390, 935] on input "No" at bounding box center [396, 930] width 13 height 13
radio input "true"
click at [390, 1043] on label "No" at bounding box center [399, 1044] width 19 height 23
click at [390, 1043] on input "No" at bounding box center [396, 1039] width 13 height 13
radio input "true"
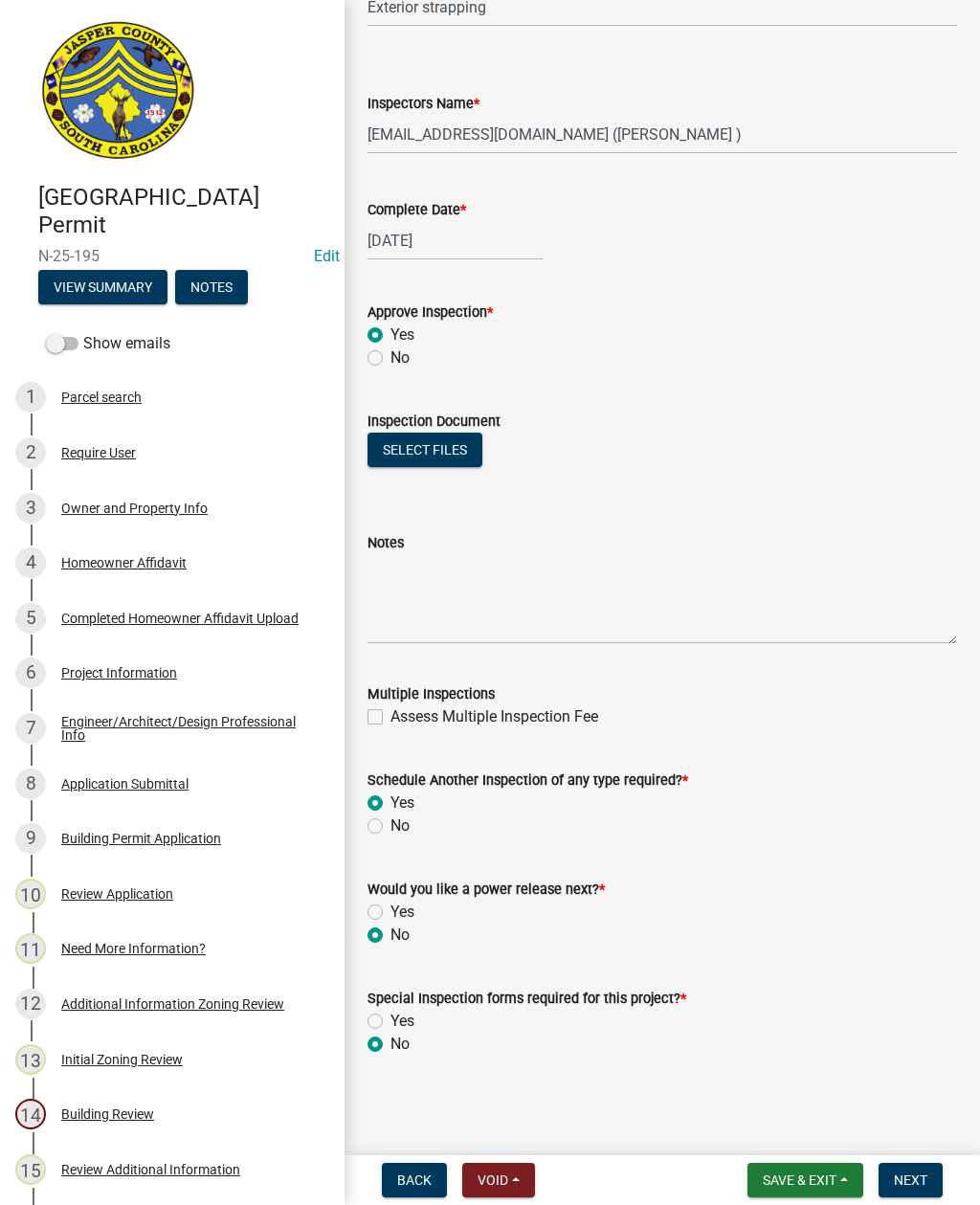
click at [912, 1178] on span "Next" at bounding box center [910, 1180] width 34 height 15
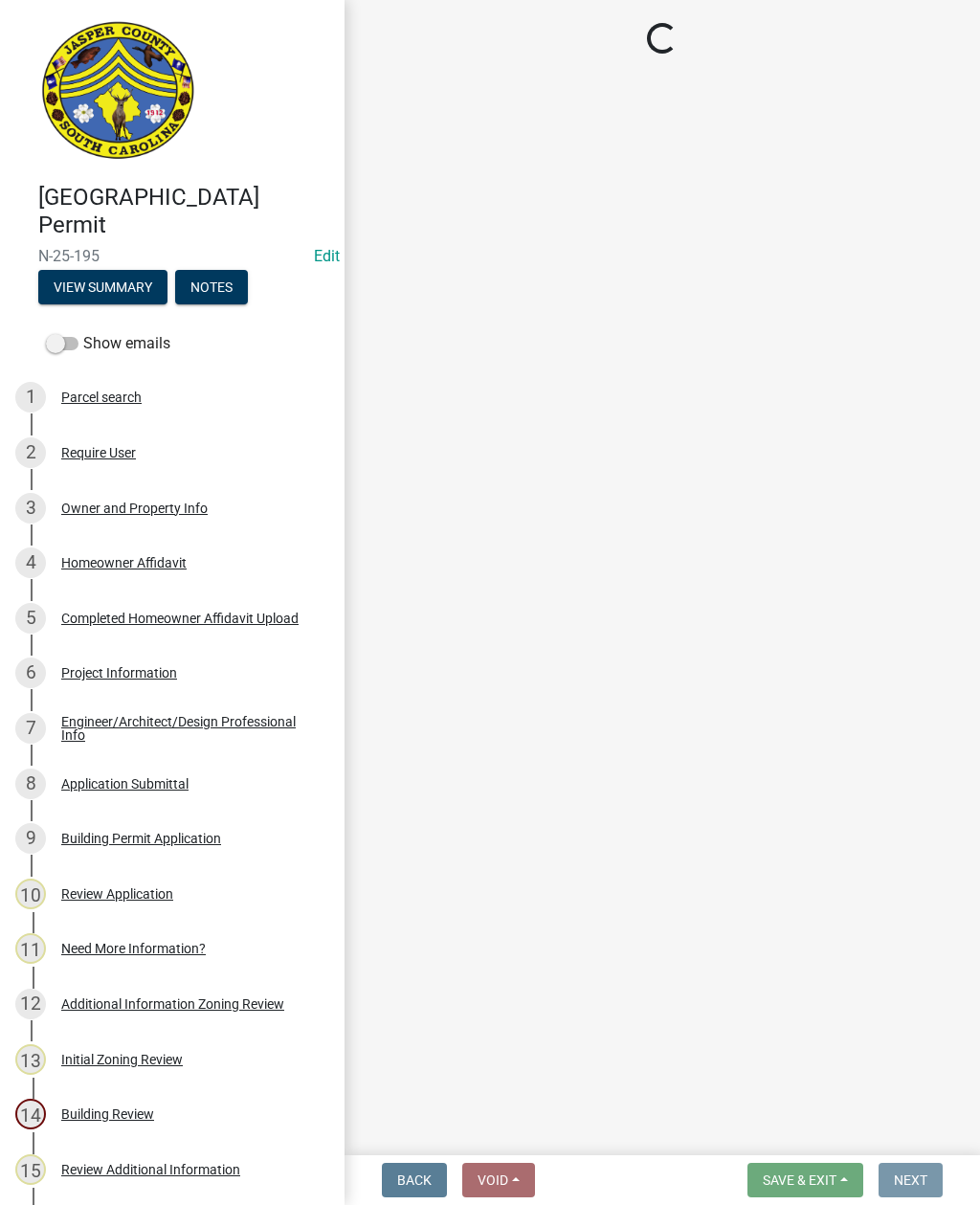
scroll to position [0, 0]
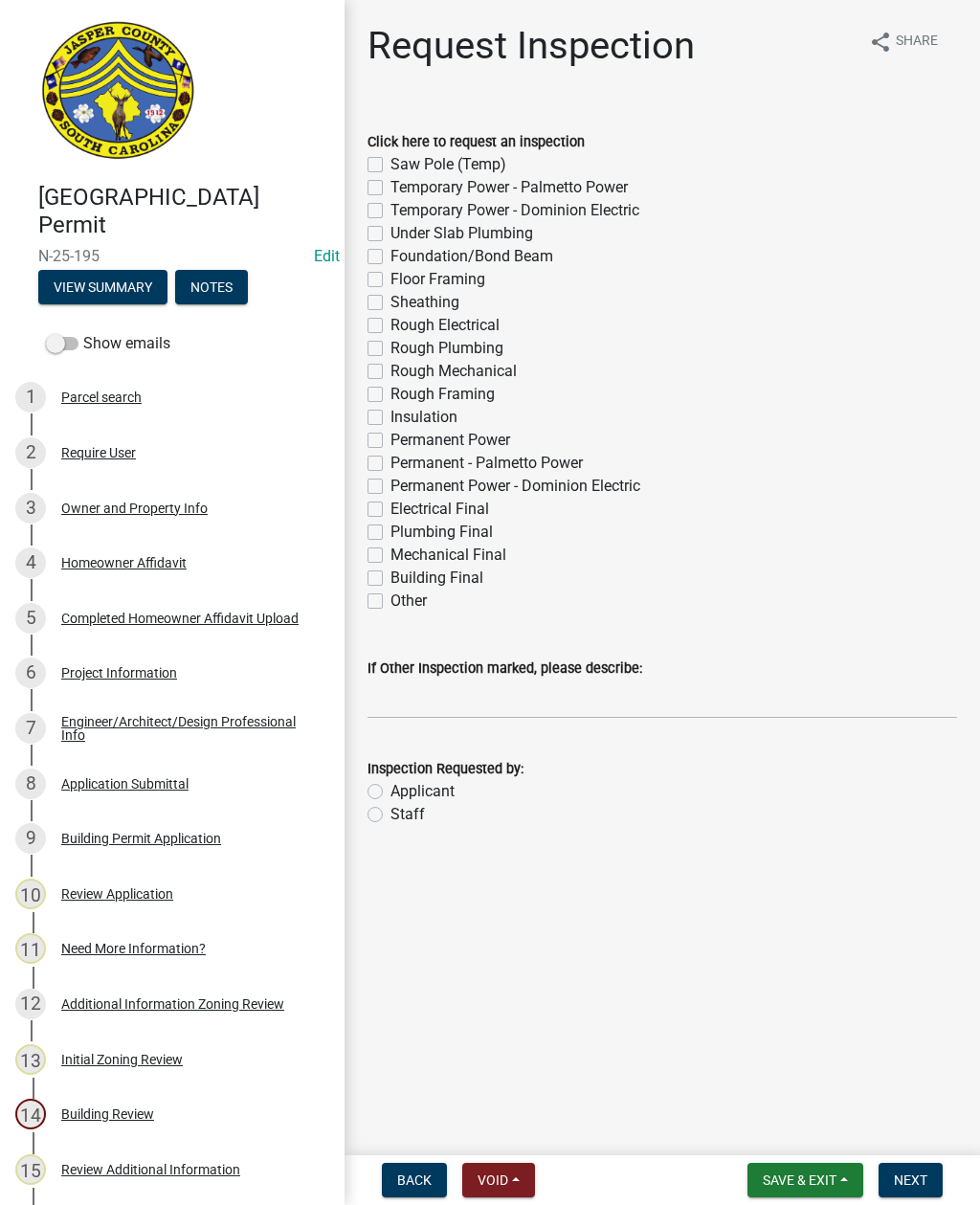
click at [806, 1175] on span "Save & Exit" at bounding box center [799, 1180] width 73 height 15
click at [770, 1131] on button "Save & Exit" at bounding box center [786, 1130] width 153 height 46
